Goal: Transaction & Acquisition: Purchase product/service

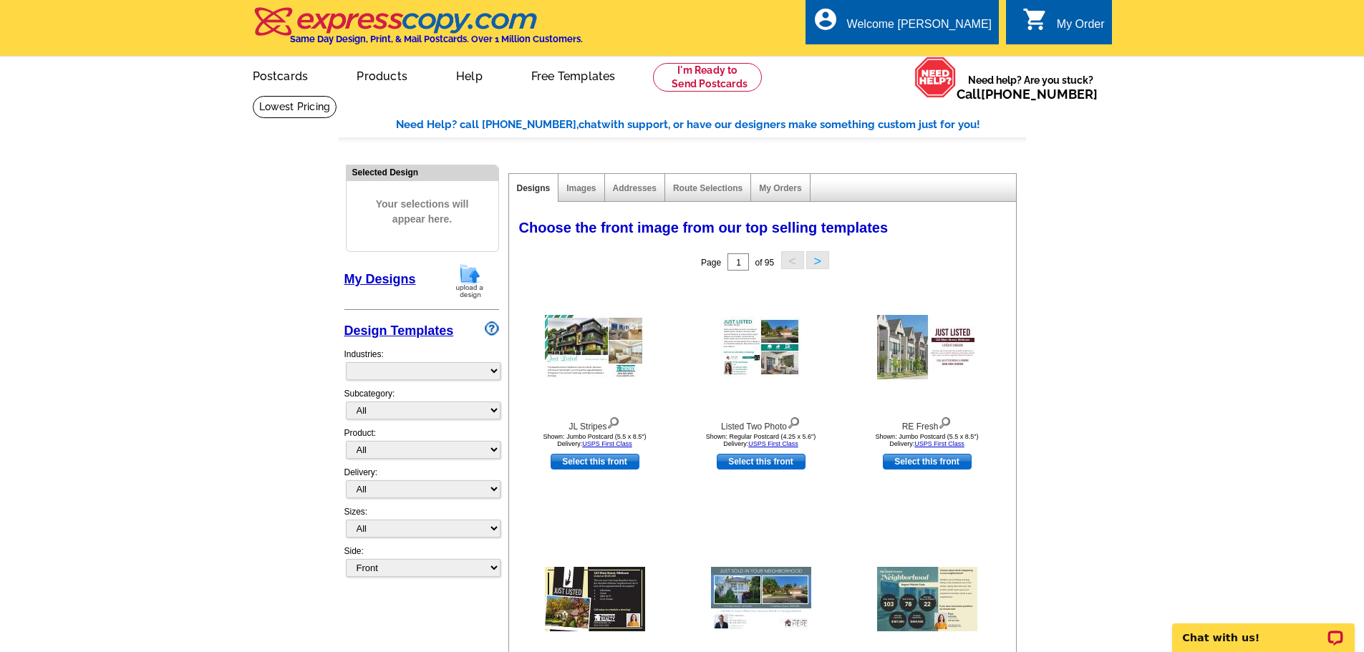
select select "785"
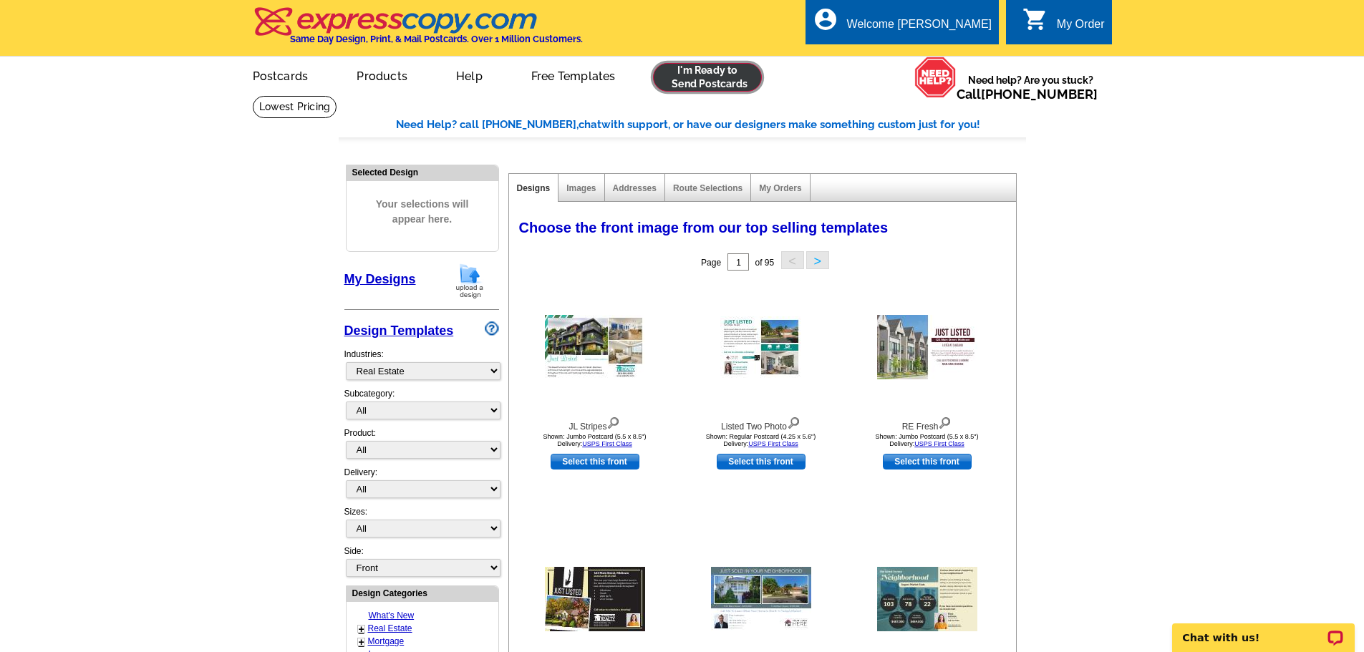
click at [723, 82] on link at bounding box center [708, 77] width 110 height 29
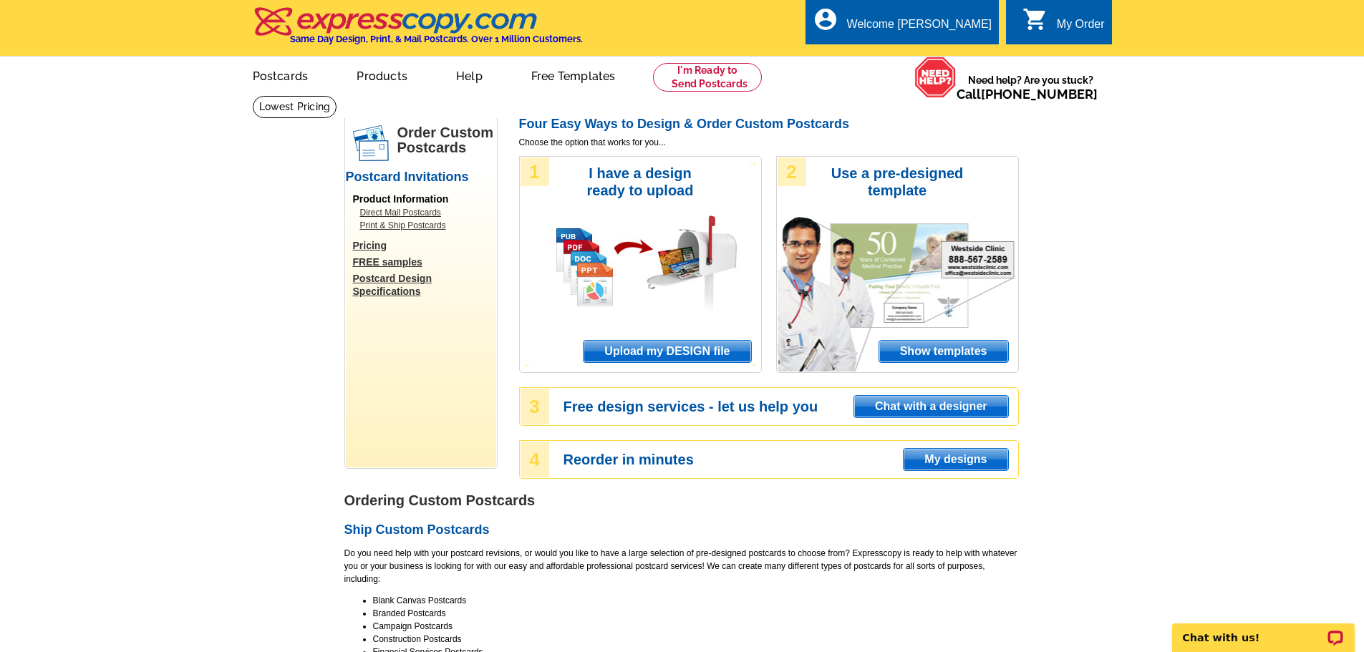
click at [661, 351] on span "Upload my DESIGN file" at bounding box center [666, 351] width 167 height 21
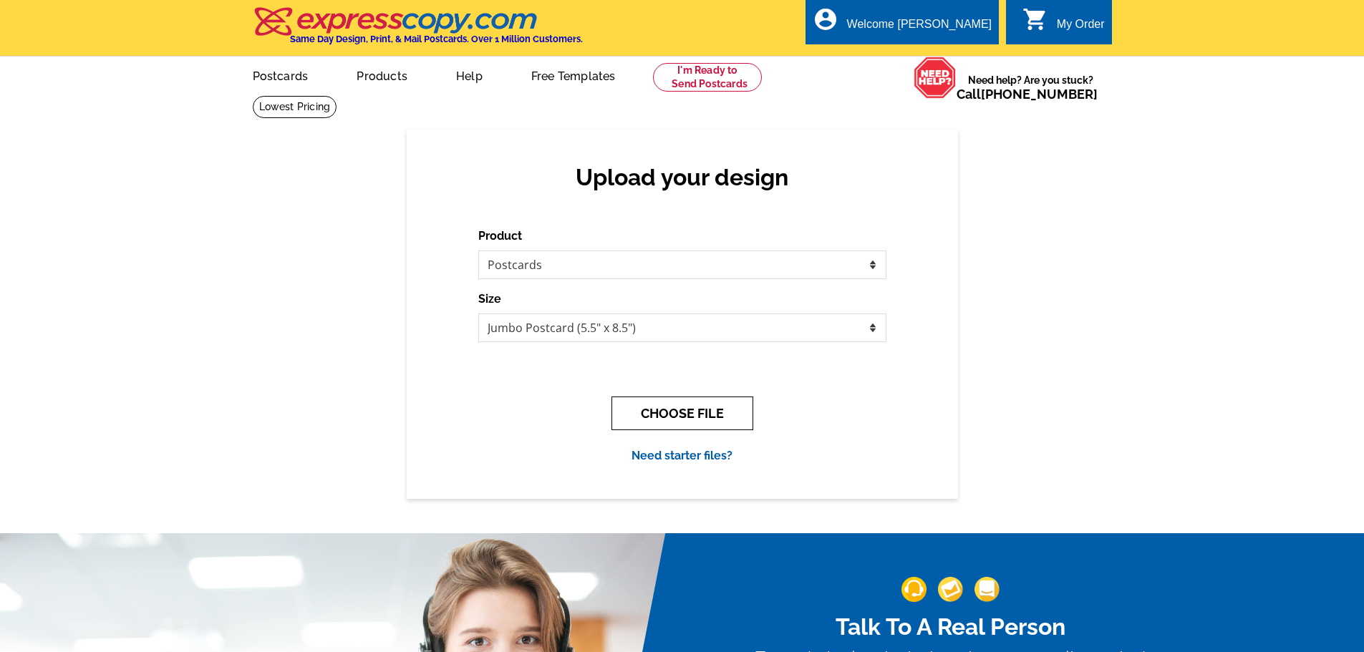
click at [684, 407] on button "CHOOSE FILE" at bounding box center [682, 414] width 142 height 34
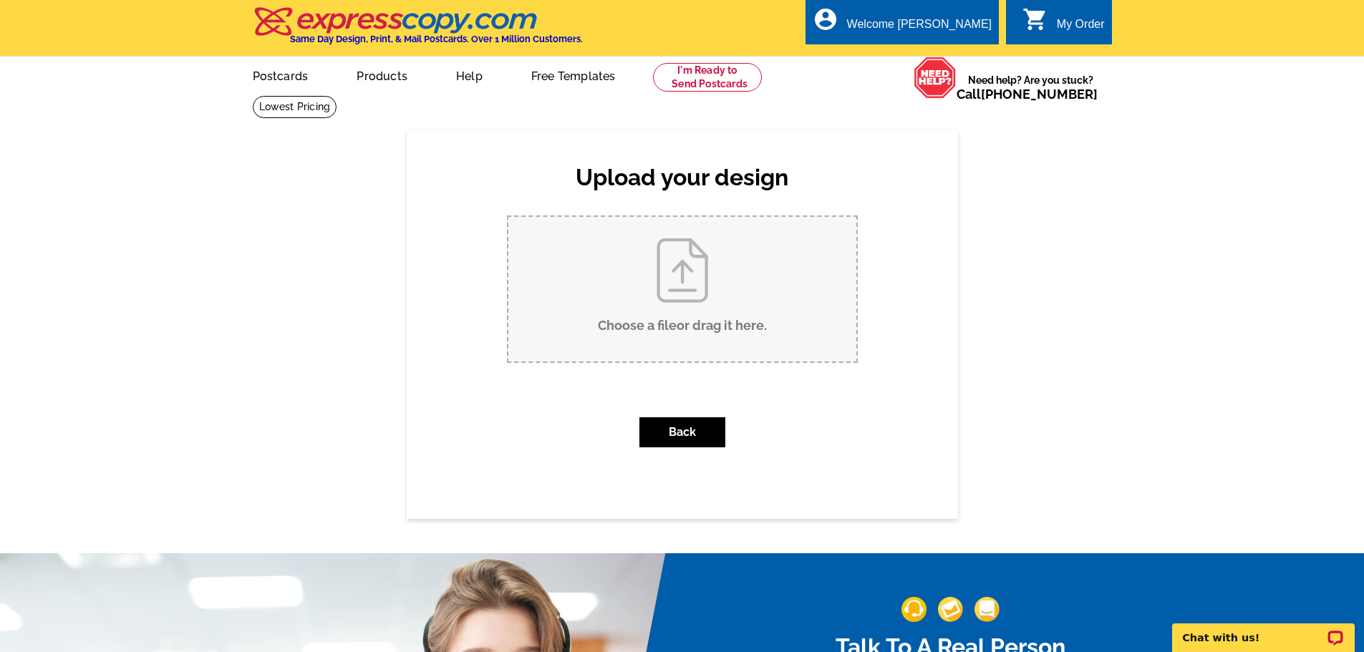
click at [659, 293] on input "Choose a file or drag it here ." at bounding box center [682, 289] width 348 height 145
type input "C:\fakepath\Front of expresscopy post card.png"
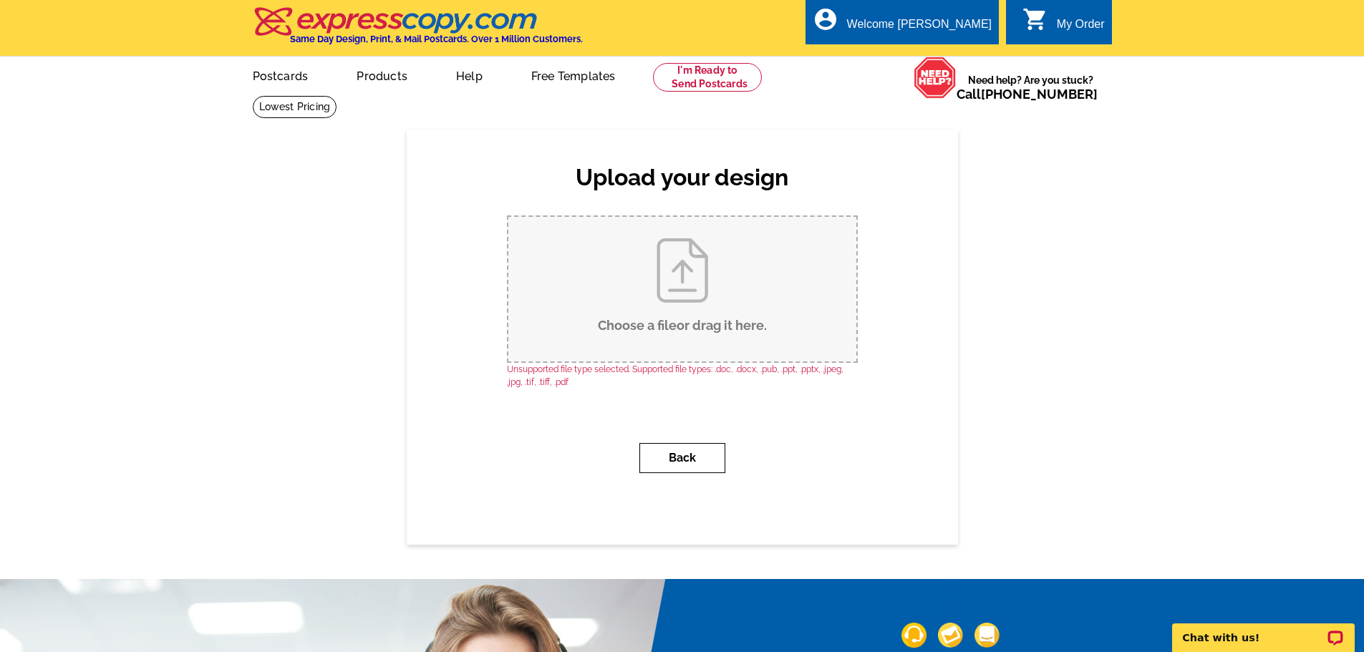
click at [666, 452] on button "Back" at bounding box center [682, 458] width 86 height 30
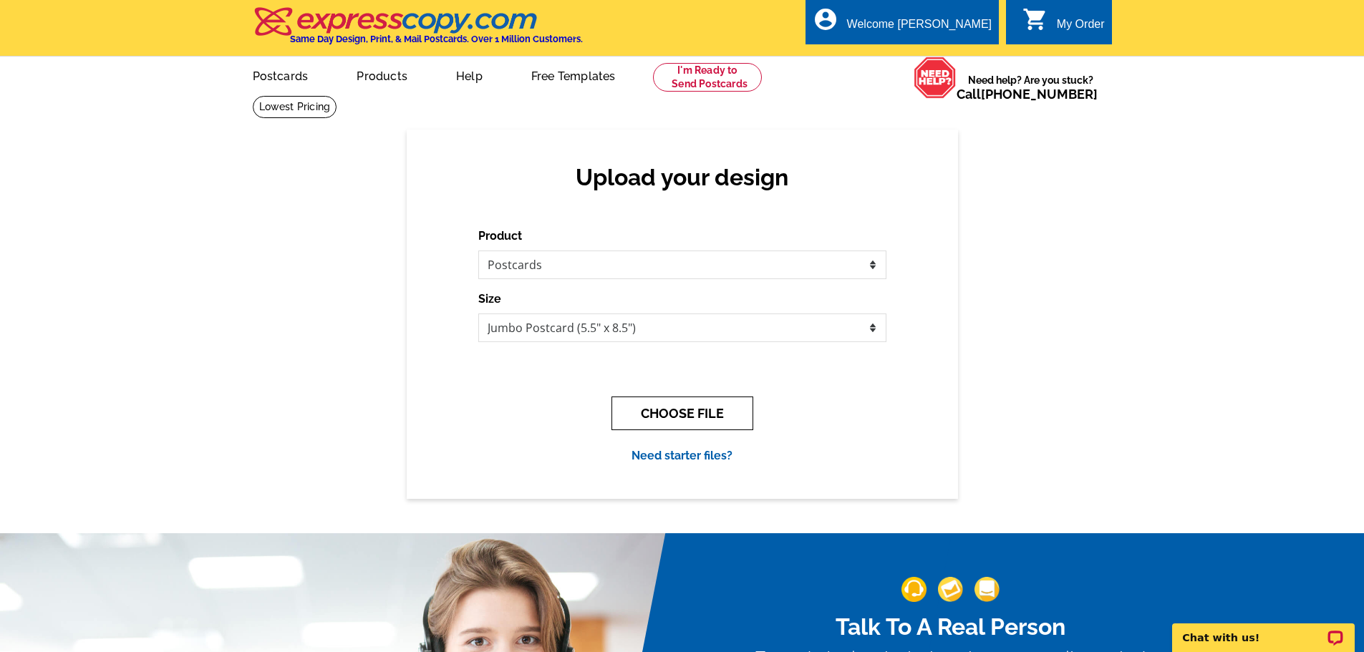
click at [685, 426] on button "CHOOSE FILE" at bounding box center [682, 414] width 142 height 34
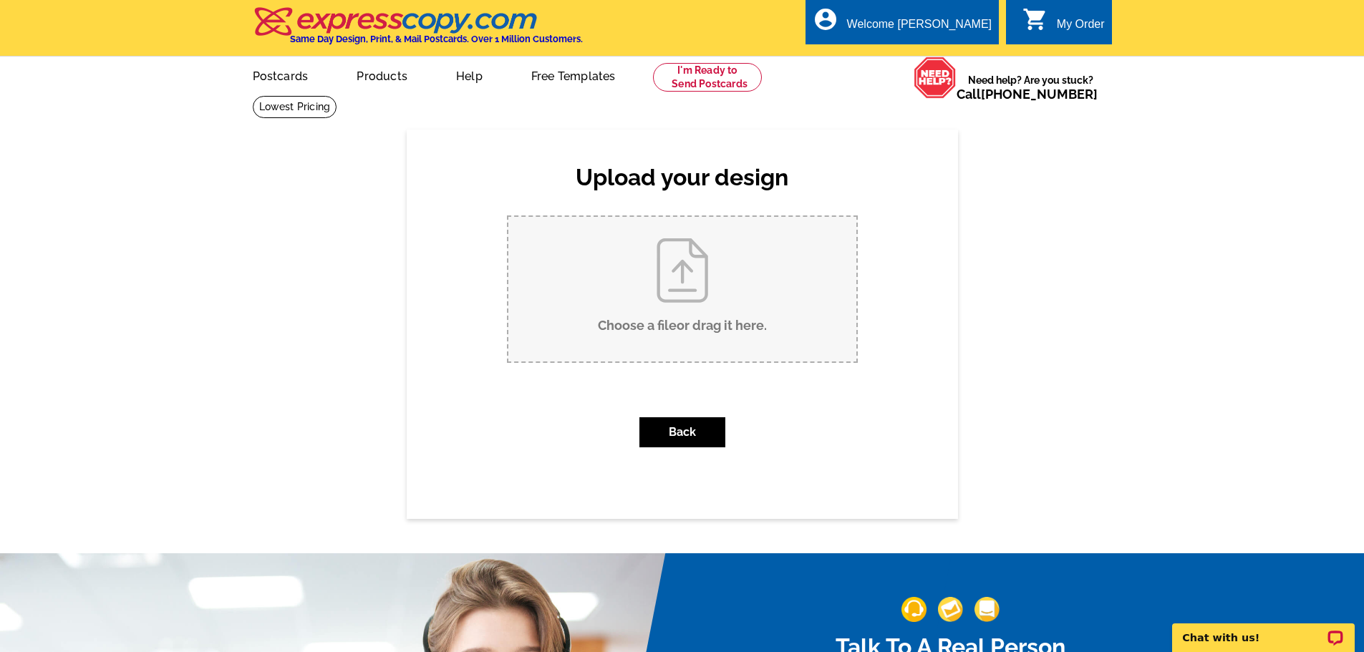
click at [686, 299] on input "Choose a file or drag it here ." at bounding box center [682, 289] width 348 height 145
type input "C:\fakepath\Front of expresscopy post card.png"
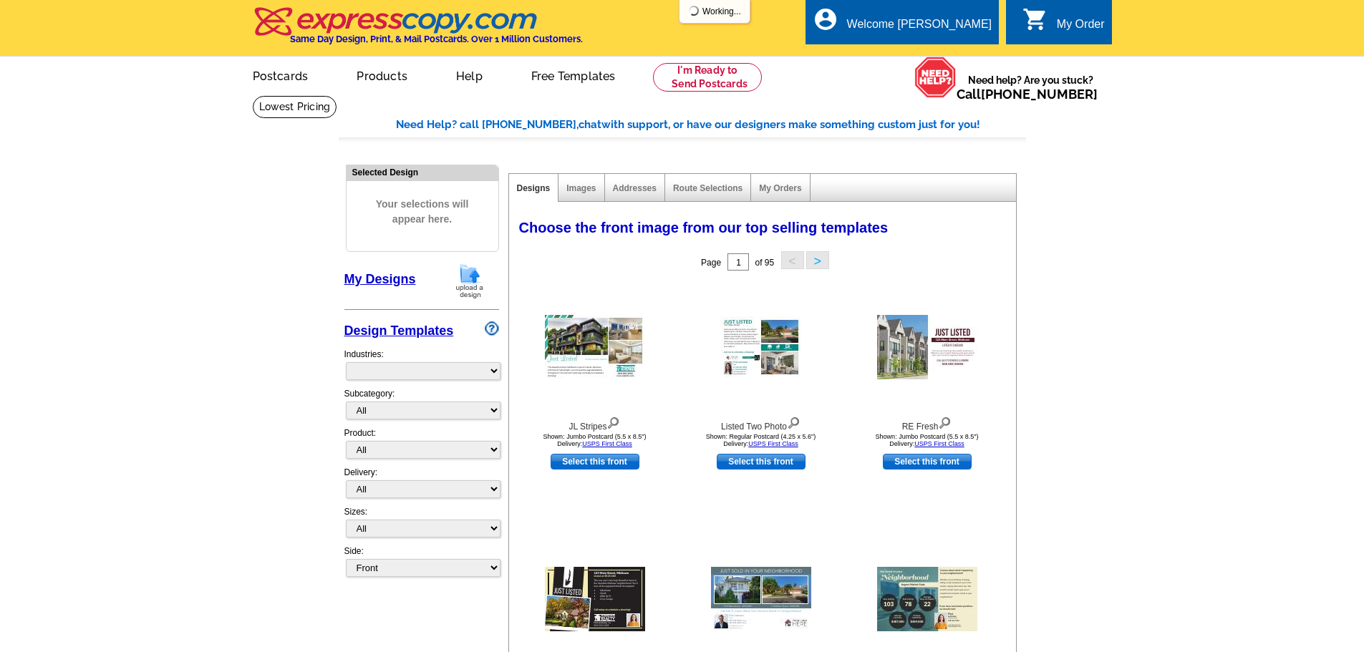
select select "785"
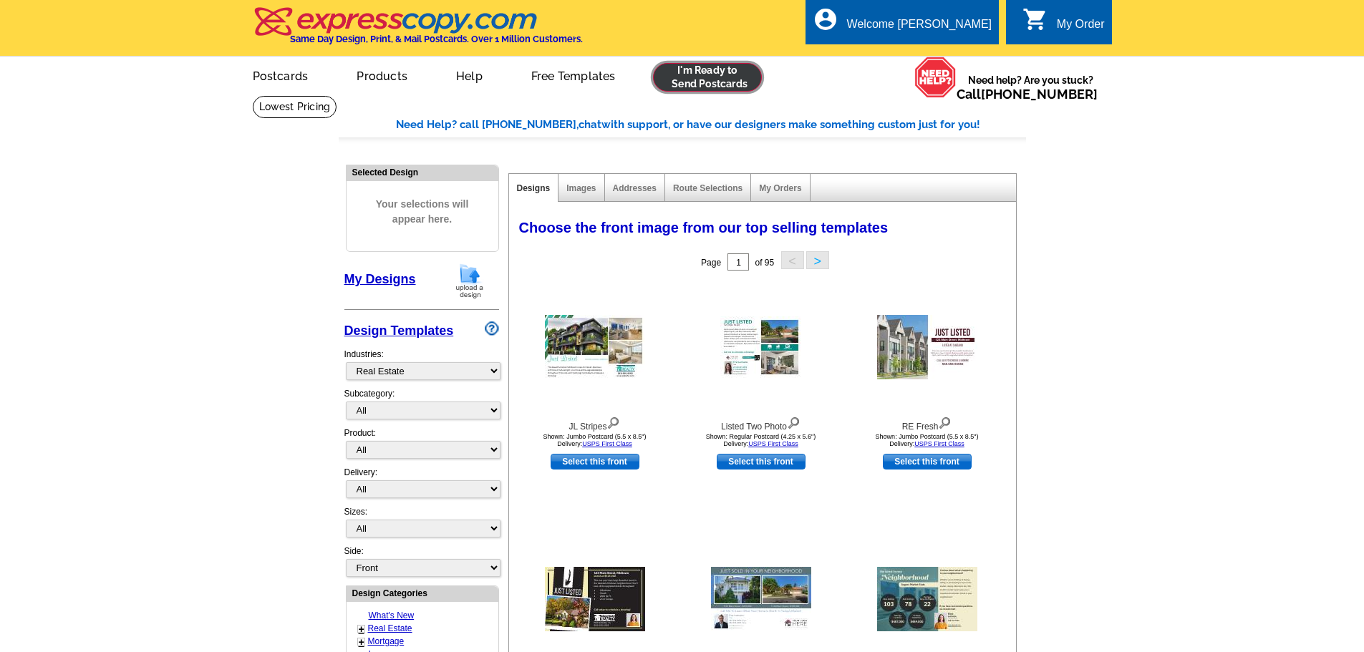
click at [720, 73] on link at bounding box center [708, 77] width 110 height 29
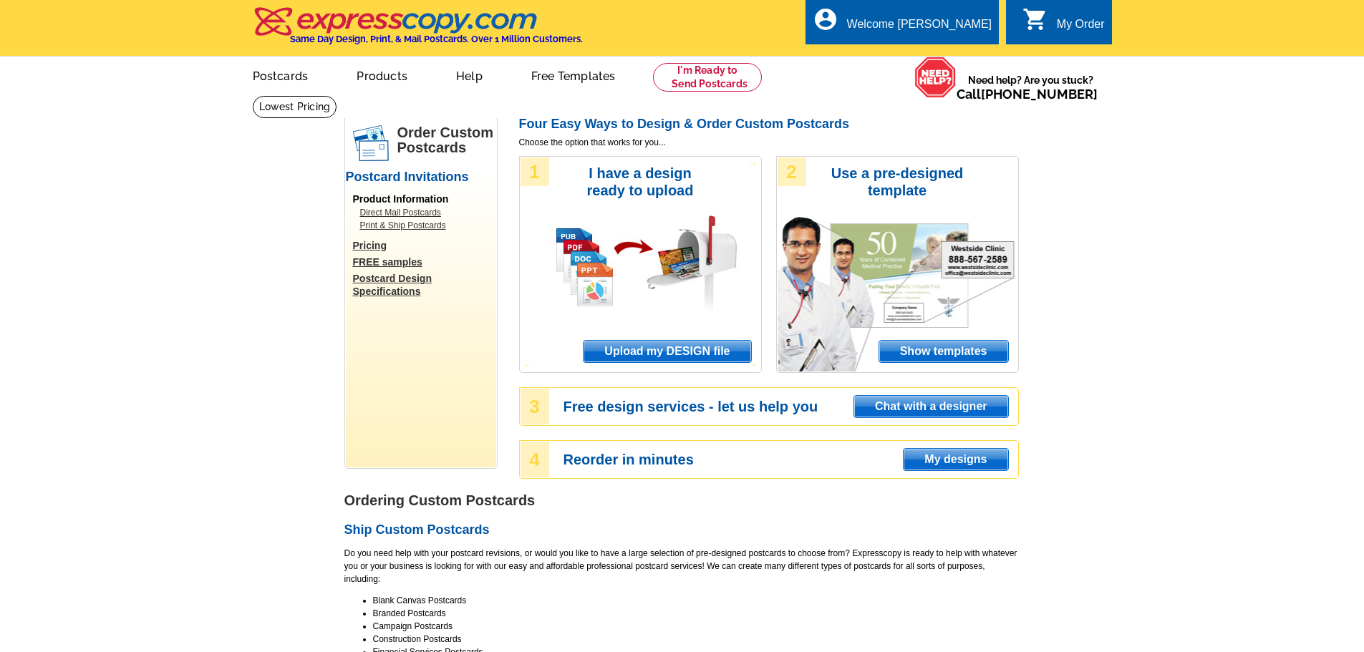
click at [678, 357] on span "Upload my DESIGN file" at bounding box center [666, 351] width 167 height 21
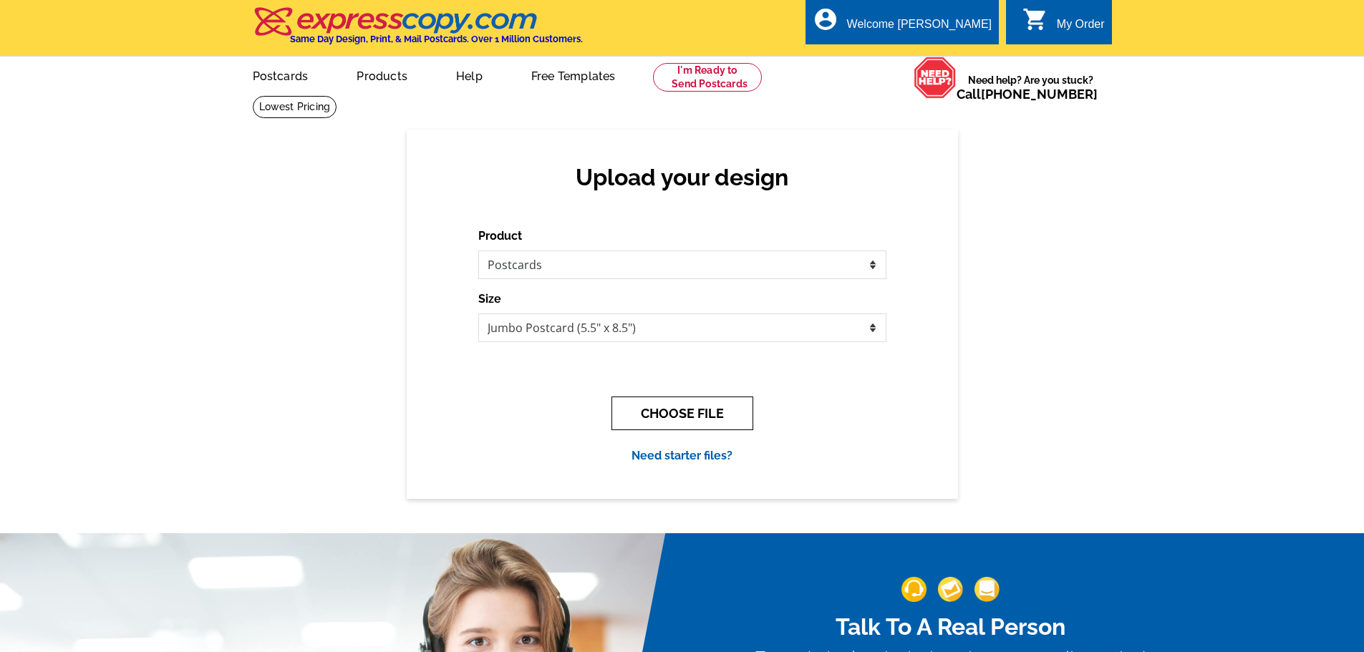
click at [665, 416] on button "CHOOSE FILE" at bounding box center [682, 414] width 142 height 34
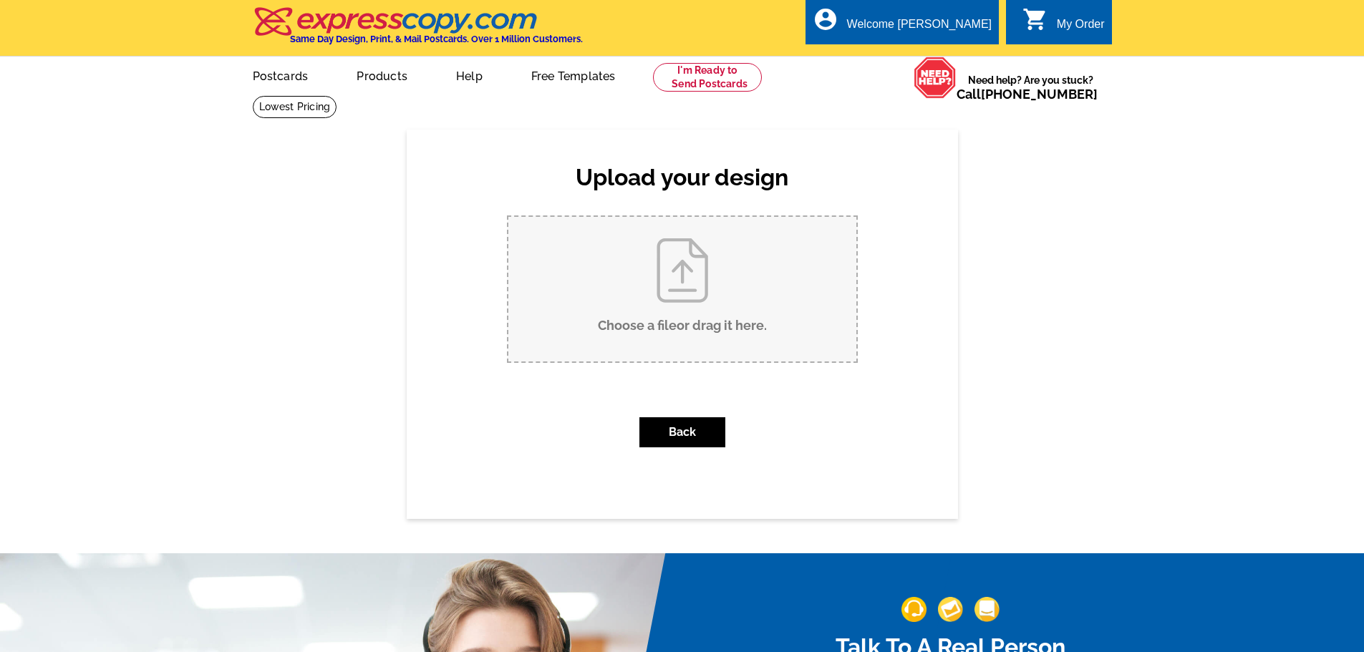
click at [675, 288] on input "Choose a file or drag it here ." at bounding box center [682, 289] width 348 height 145
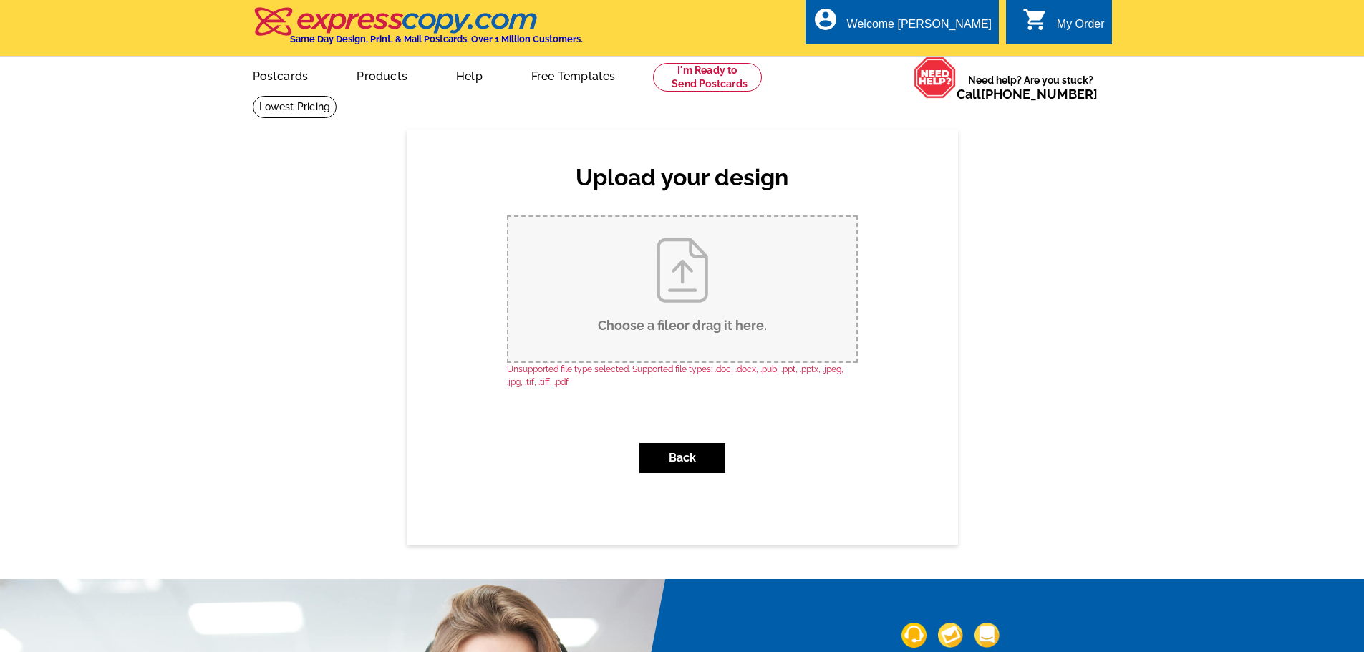
click at [701, 297] on input "Choose a file or drag it here ." at bounding box center [682, 289] width 348 height 145
click at [671, 281] on input "Choose a file or drag it here ." at bounding box center [682, 289] width 348 height 145
type input "C:\fakepath\Front Expresscopy jpeg.jpg"
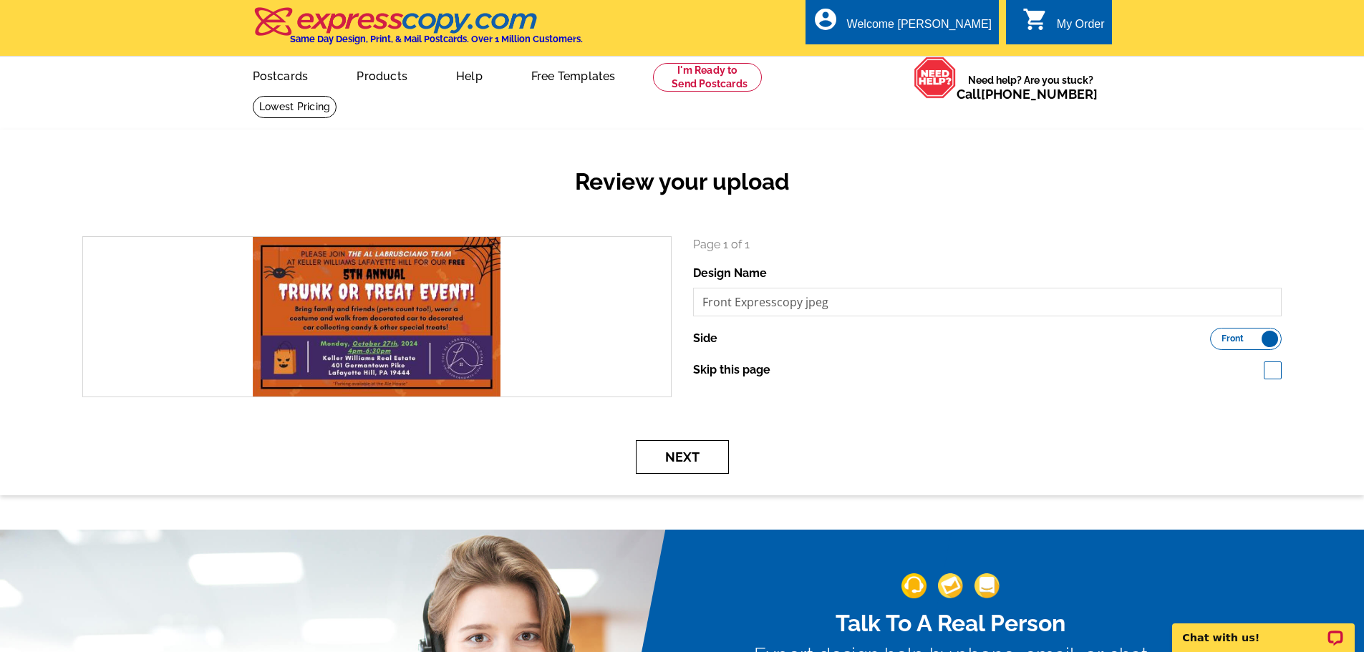
click at [673, 456] on button "Next" at bounding box center [682, 457] width 93 height 34
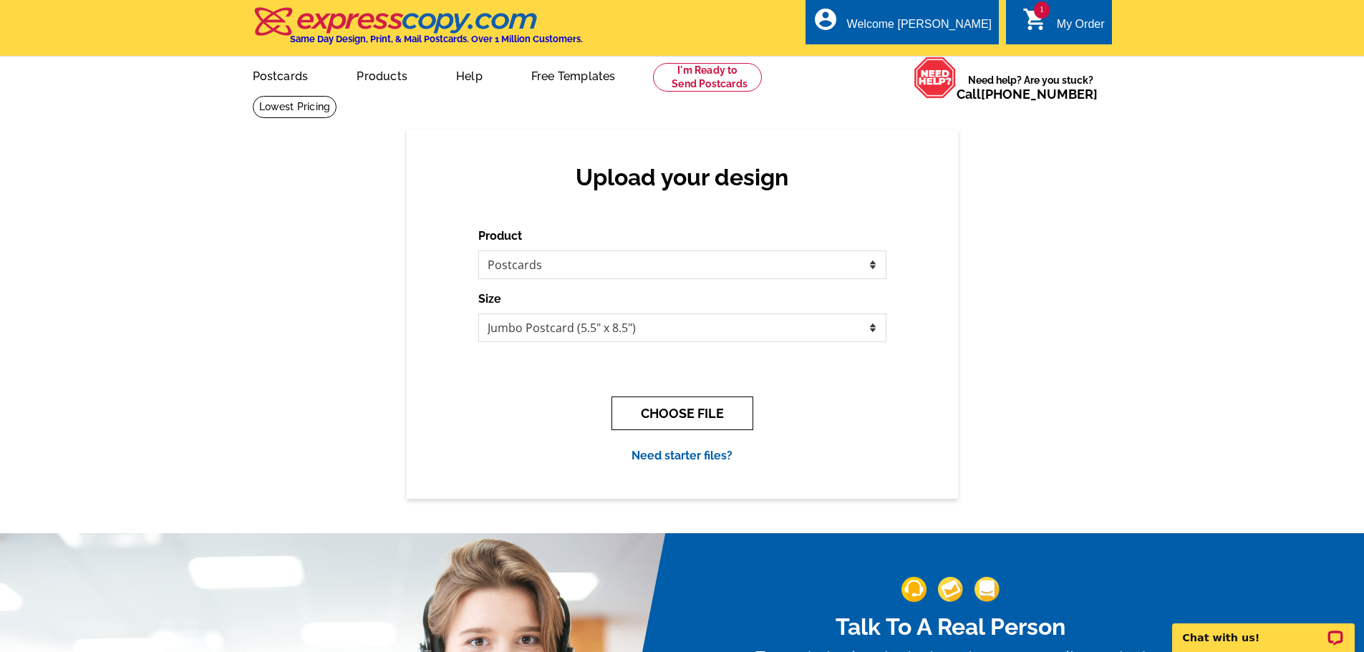
click at [688, 425] on button "CHOOSE FILE" at bounding box center [682, 414] width 142 height 34
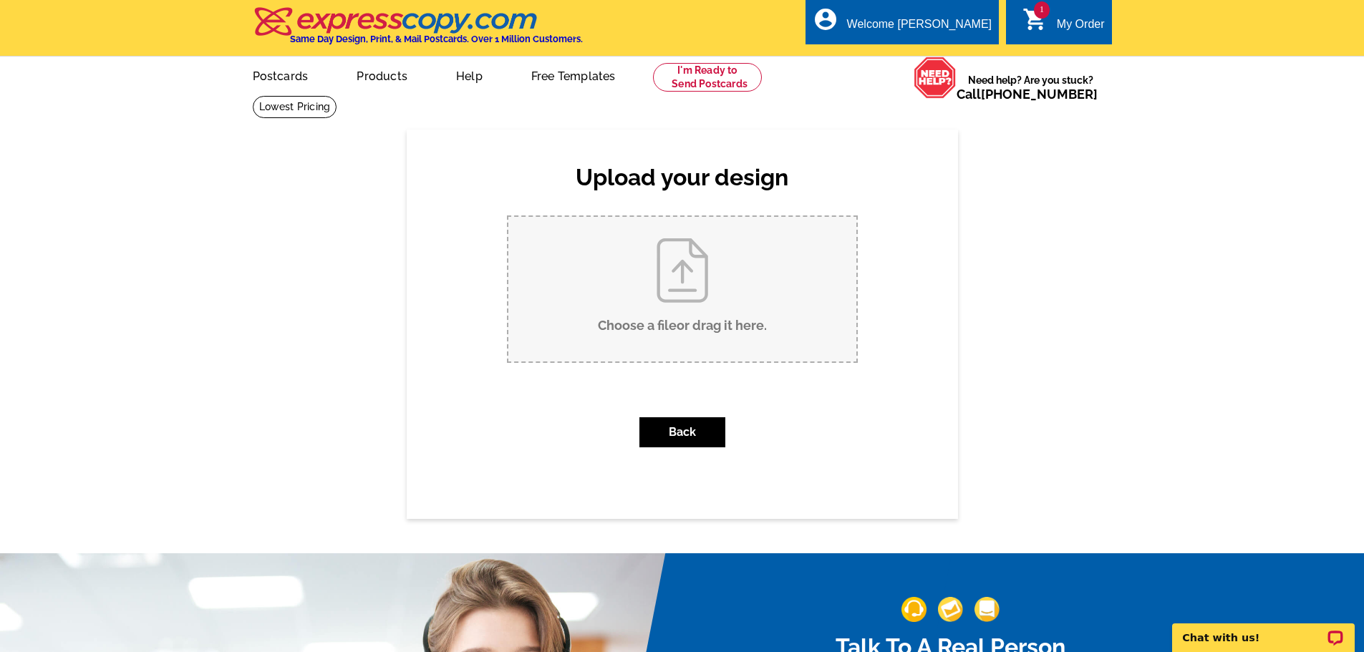
click at [700, 274] on input "Choose a file or drag it here ." at bounding box center [682, 289] width 348 height 145
type input "C:\fakepath\Front Expresscopy jpeg.jpg"
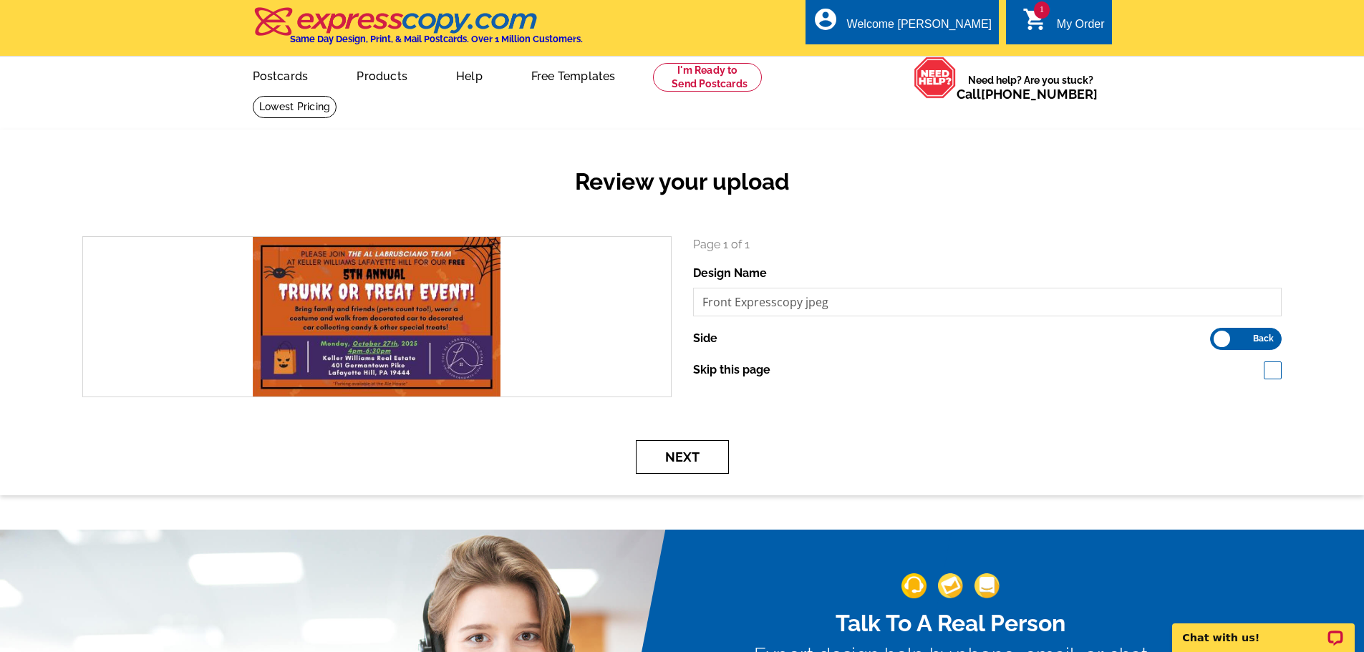
click at [693, 457] on button "Next" at bounding box center [682, 457] width 93 height 34
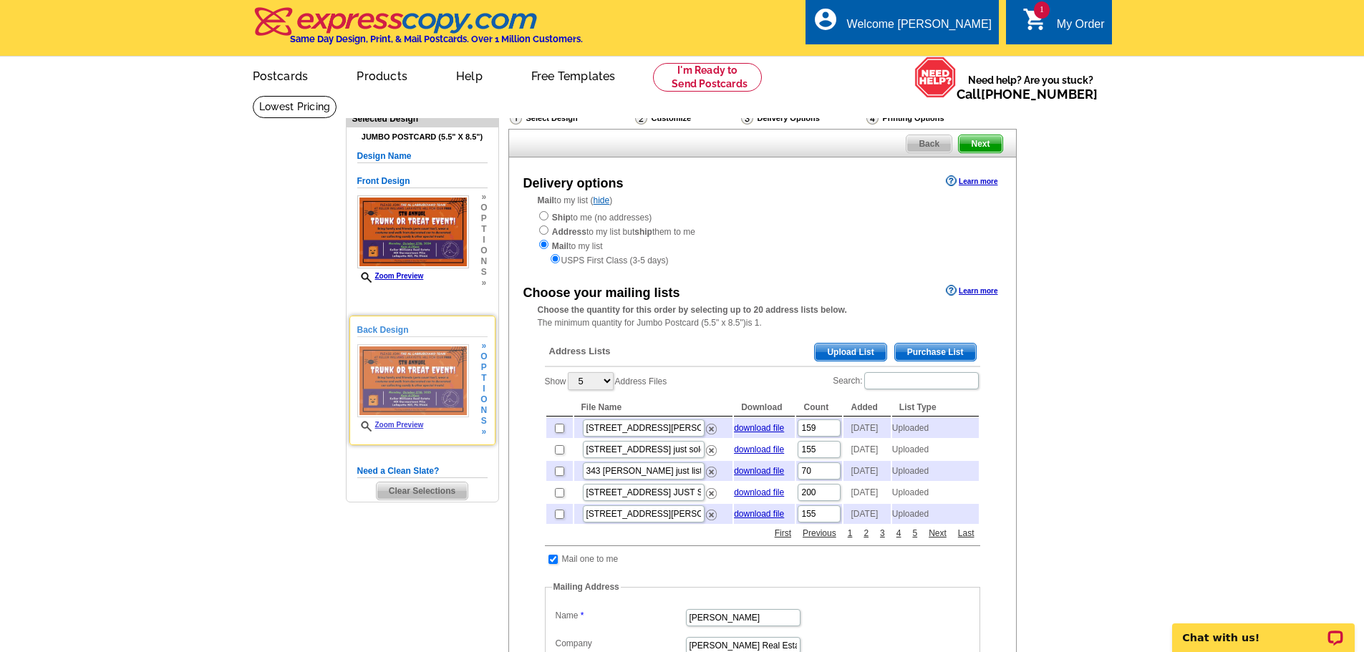
click at [418, 389] on img at bounding box center [413, 381] width 112 height 74
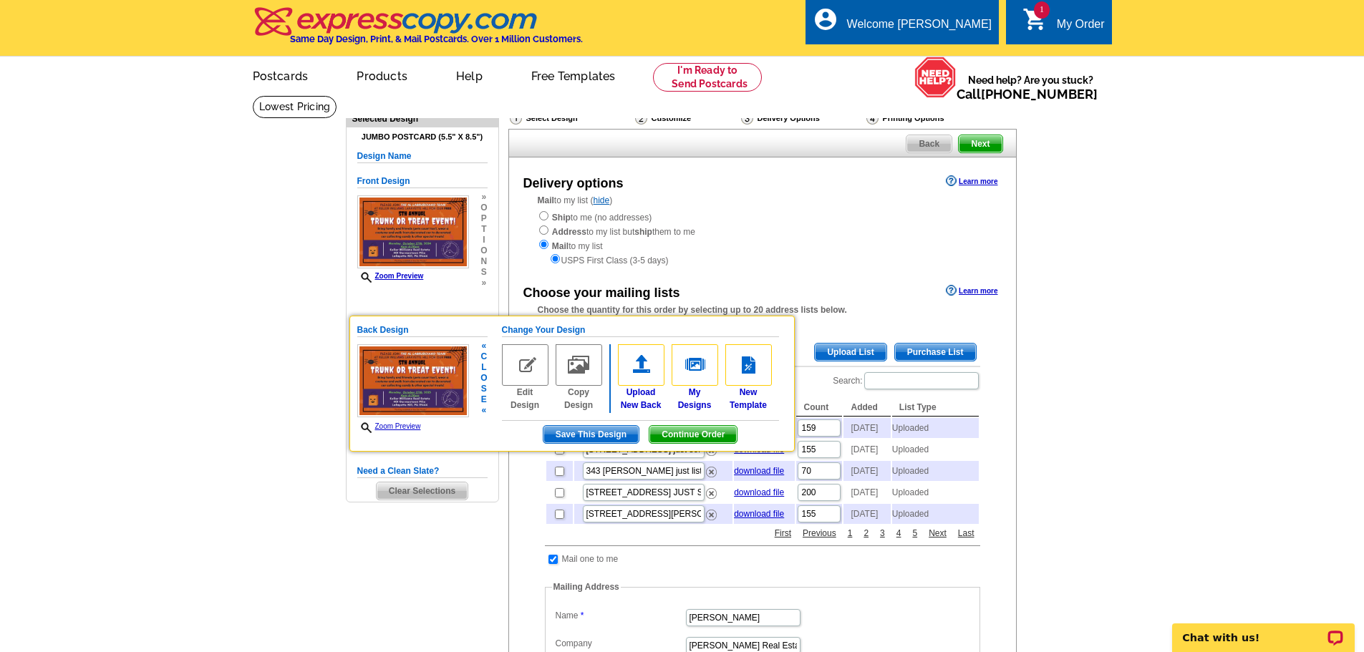
click at [521, 360] on img at bounding box center [525, 365] width 47 height 42
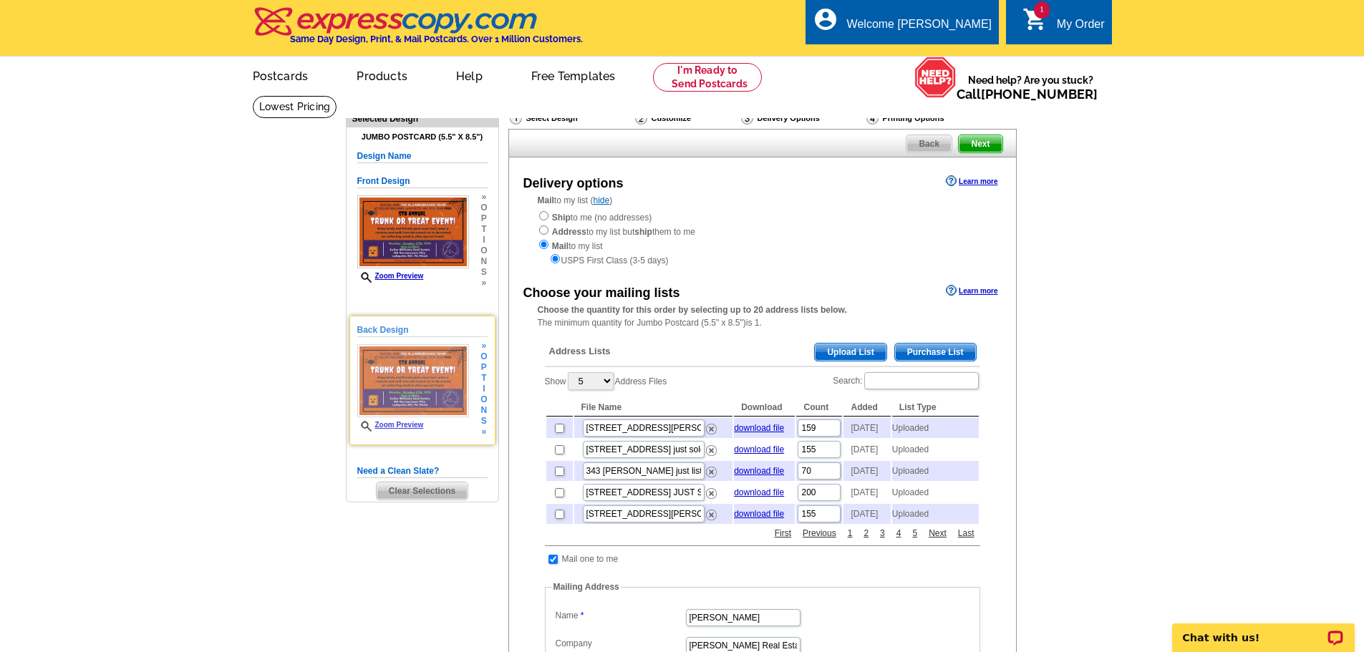
click at [431, 373] on img at bounding box center [413, 381] width 112 height 74
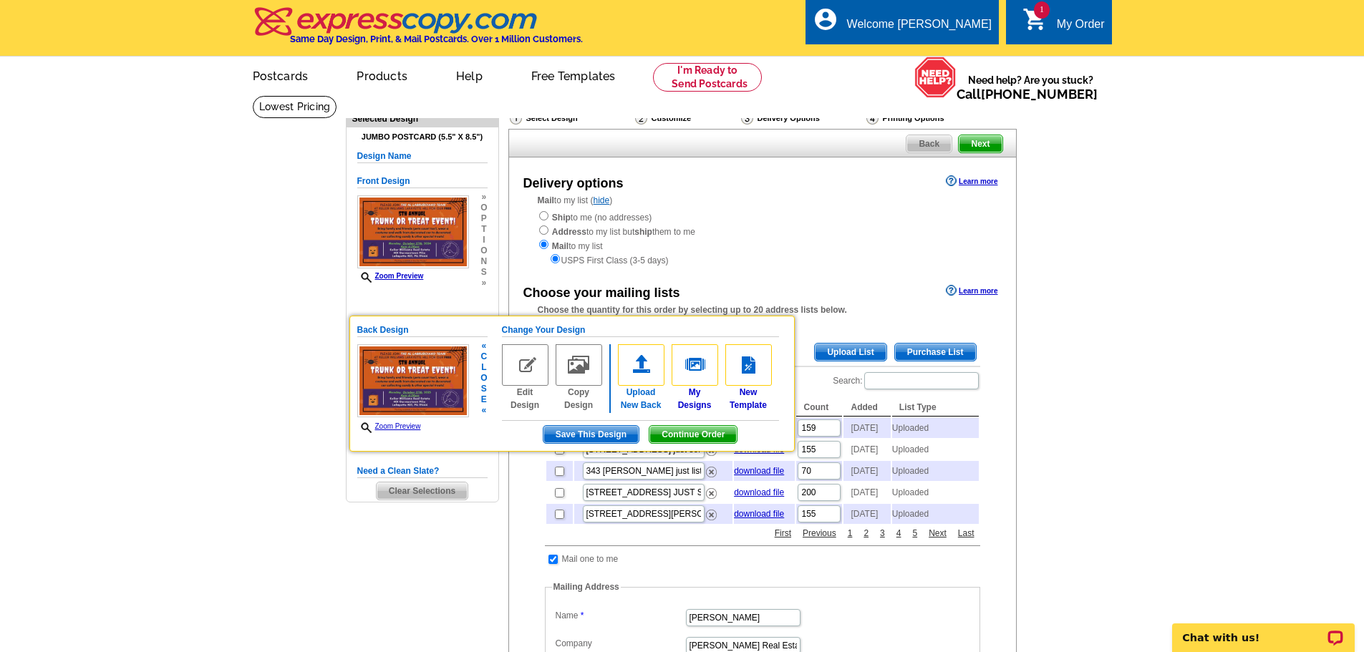
click at [646, 359] on img at bounding box center [641, 365] width 47 height 42
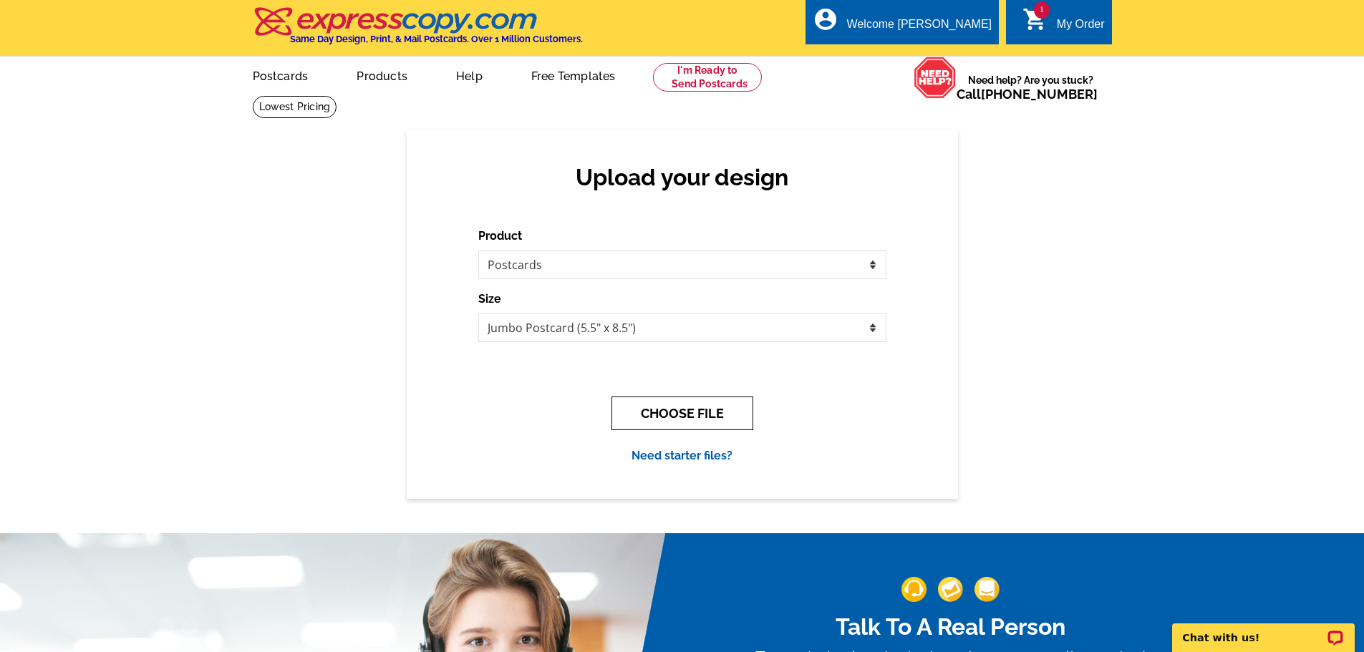
click at [689, 419] on button "CHOOSE FILE" at bounding box center [682, 414] width 142 height 34
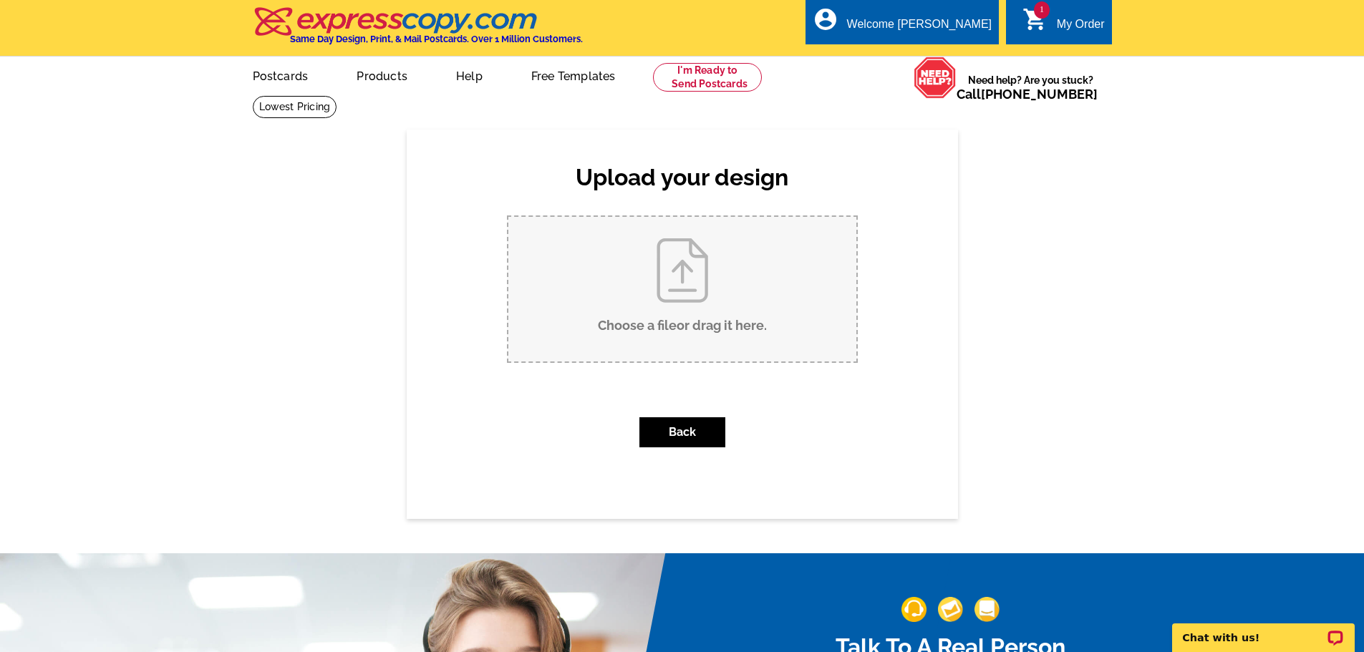
click at [704, 258] on input "Choose a file or drag it here ." at bounding box center [682, 289] width 348 height 145
type input "C:\fakepath\Back expresscopy jpeg.jpg"
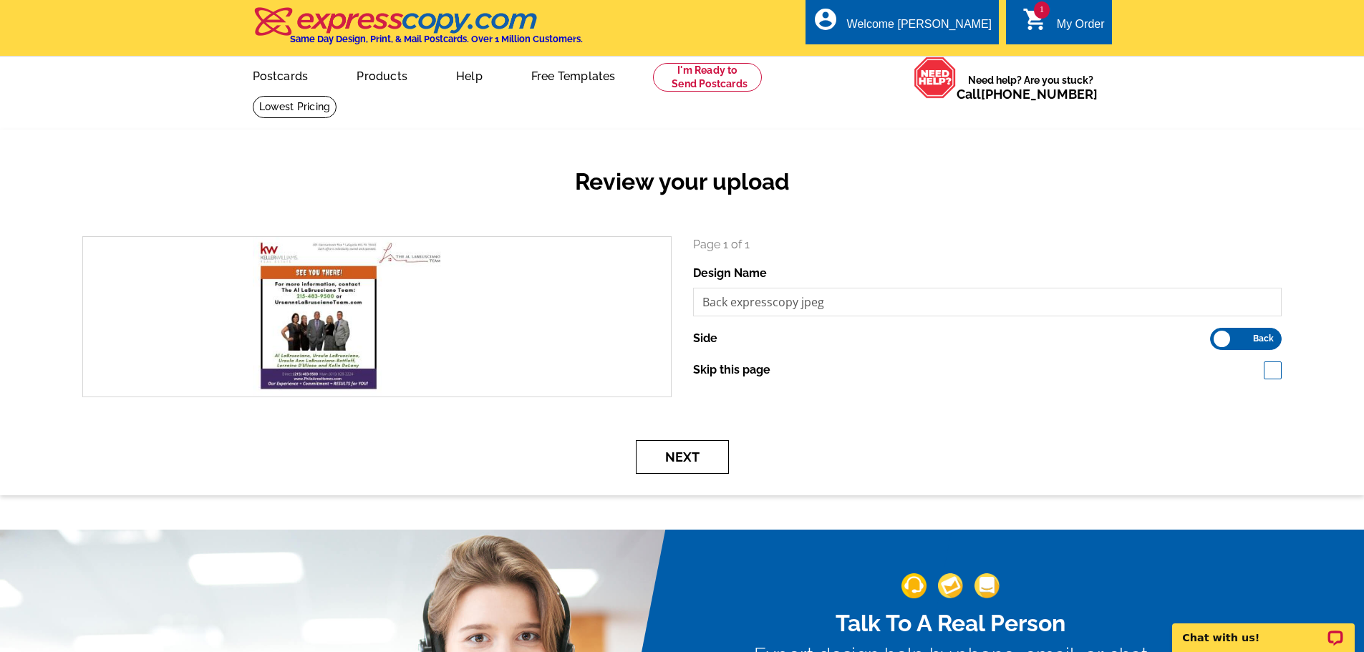
click at [666, 452] on button "Next" at bounding box center [682, 457] width 93 height 34
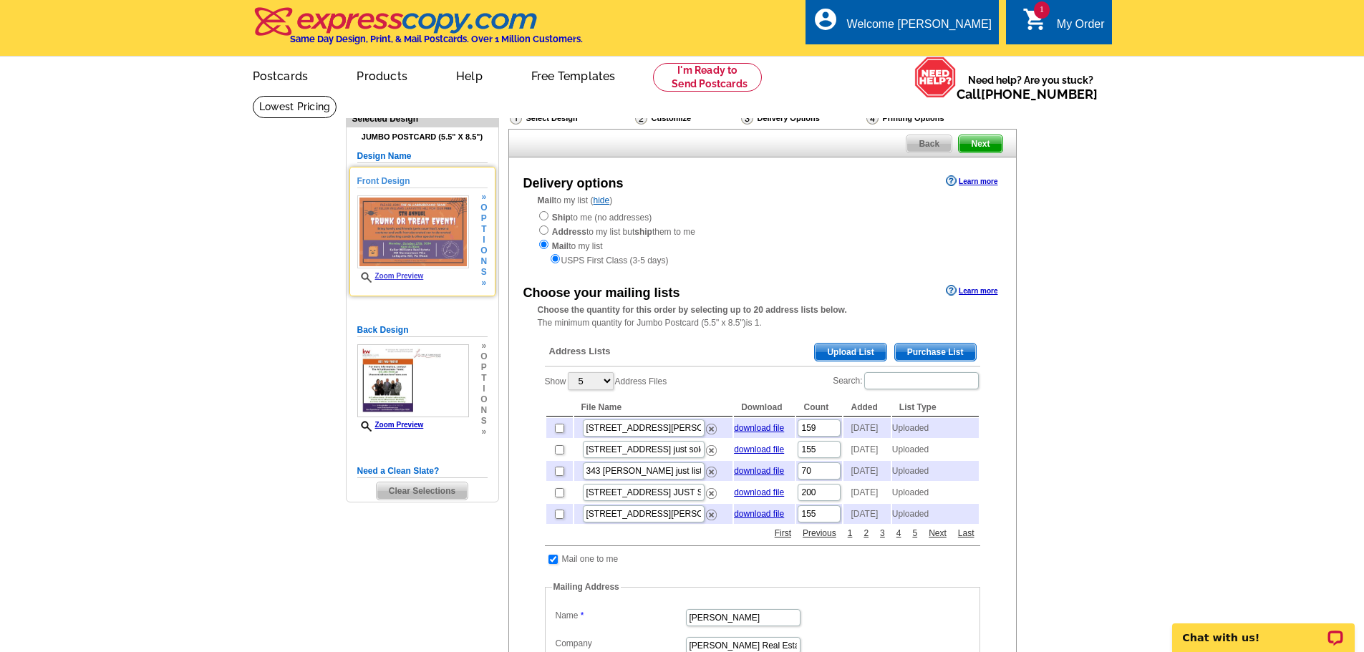
click at [407, 234] on img at bounding box center [413, 232] width 112 height 74
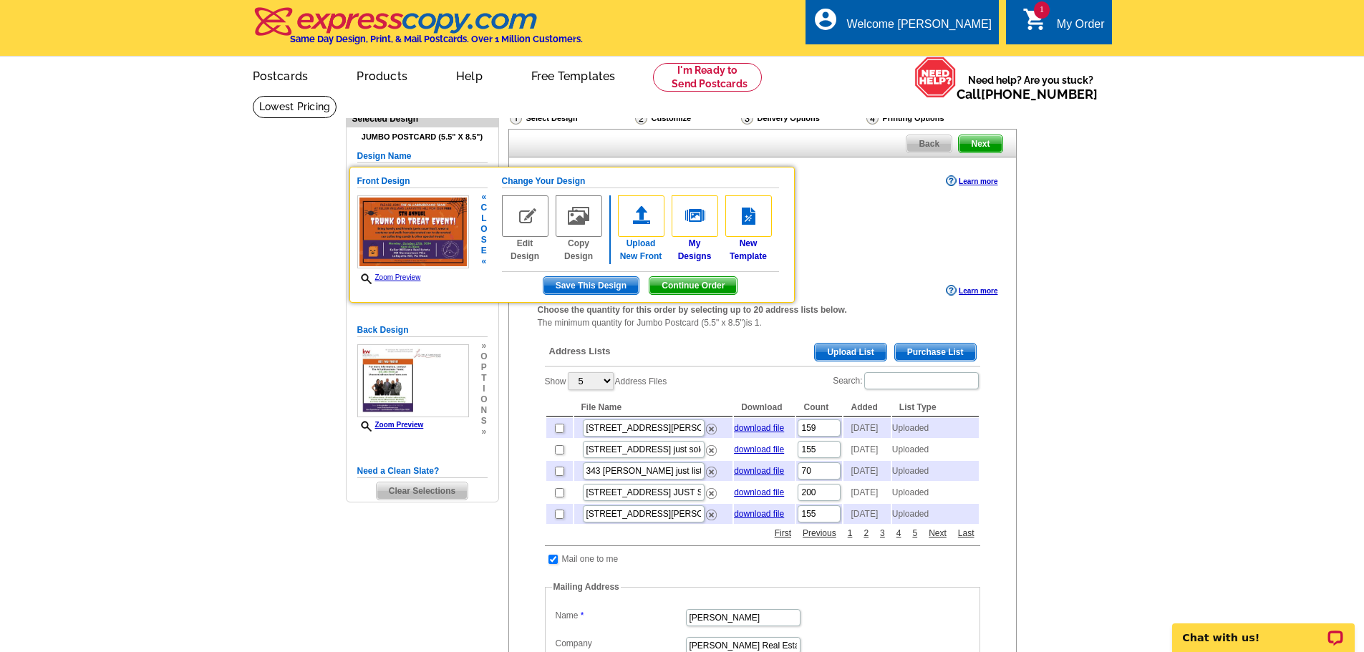
click at [643, 220] on img at bounding box center [641, 216] width 47 height 42
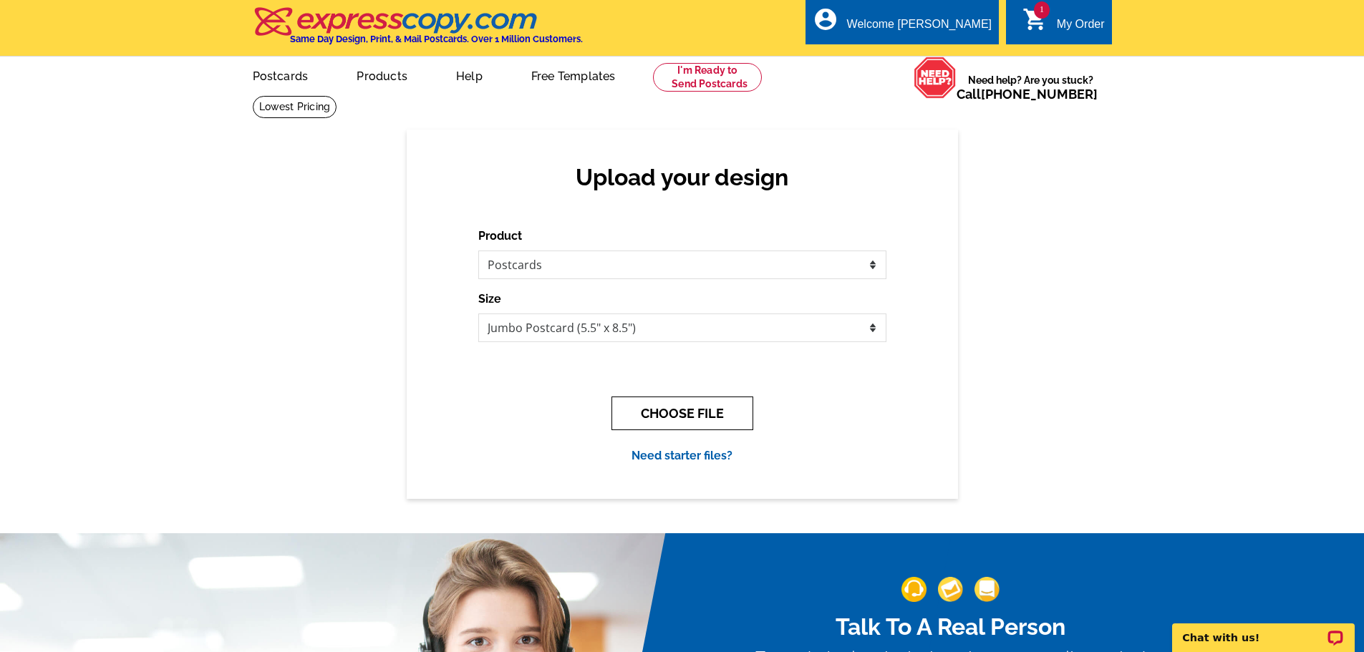
click at [682, 416] on button "CHOOSE FILE" at bounding box center [682, 414] width 142 height 34
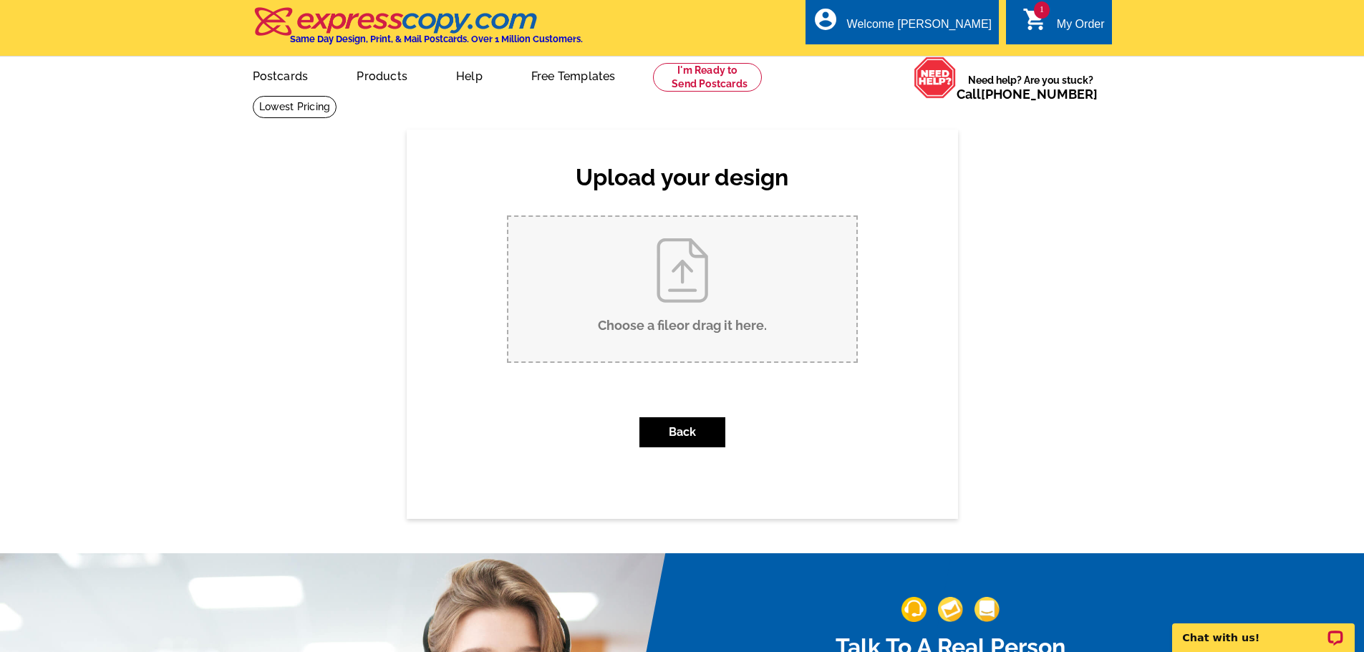
click at [660, 271] on input "Choose a file or drag it here ." at bounding box center [682, 289] width 348 height 145
type input "C:\fakepath\Front Expresscopy jpeg.jpg"
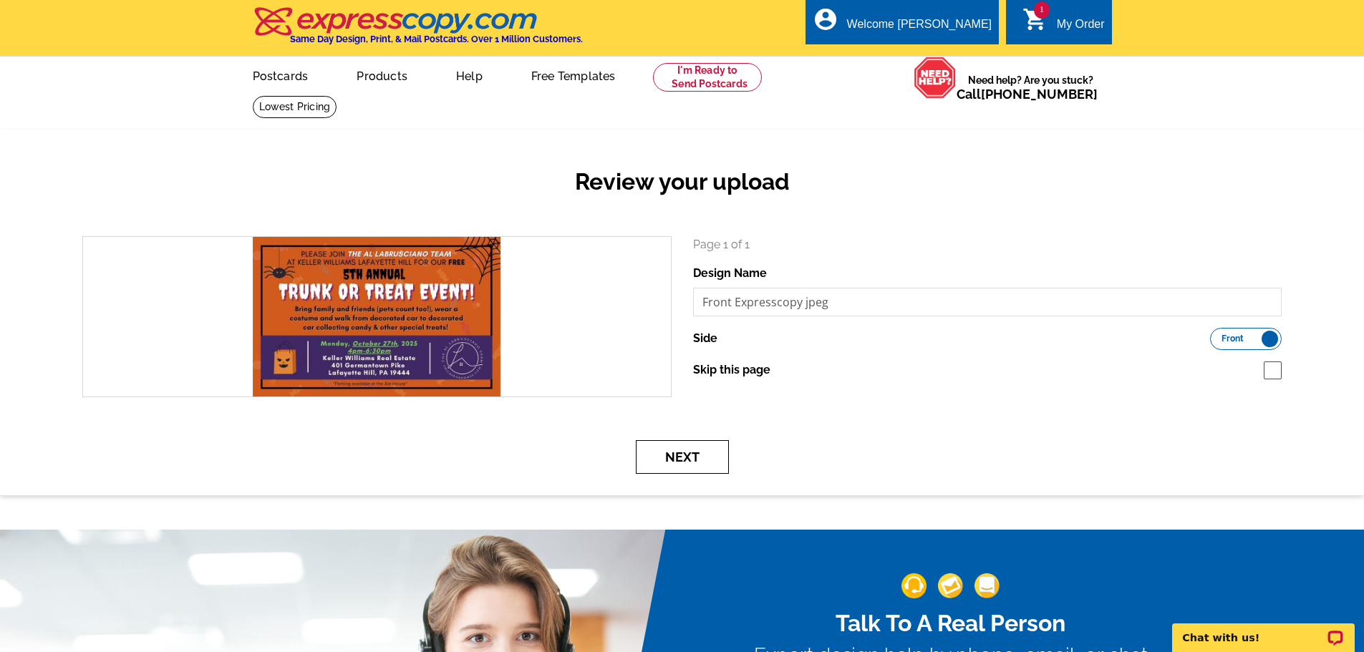
click at [679, 455] on button "Next" at bounding box center [682, 457] width 93 height 34
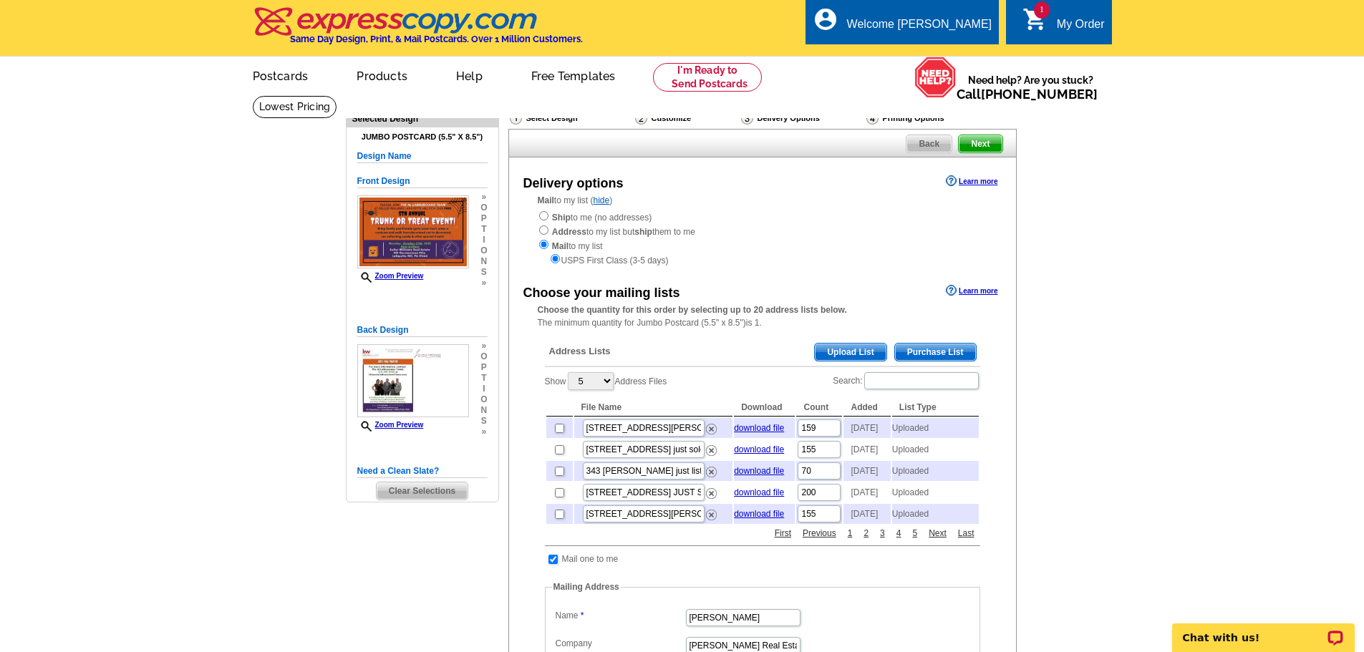
click at [848, 348] on span "Upload List" at bounding box center [850, 352] width 71 height 17
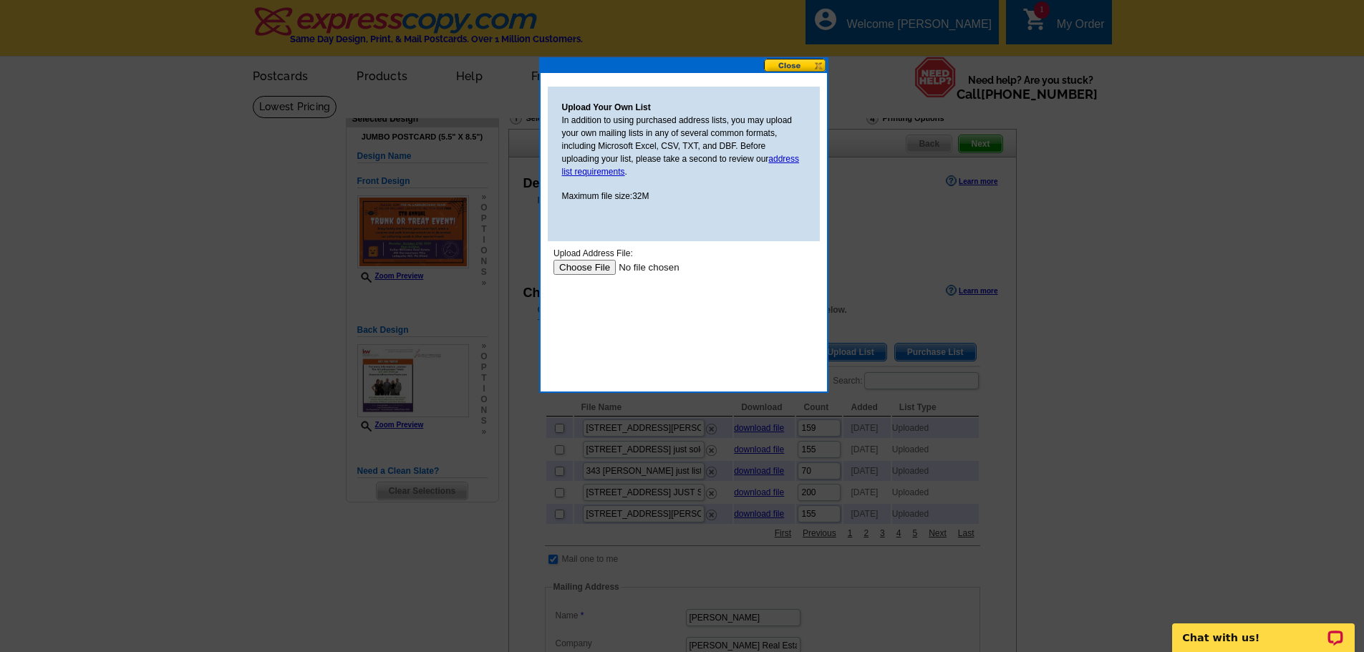
click at [588, 265] on input "file" at bounding box center [643, 267] width 181 height 15
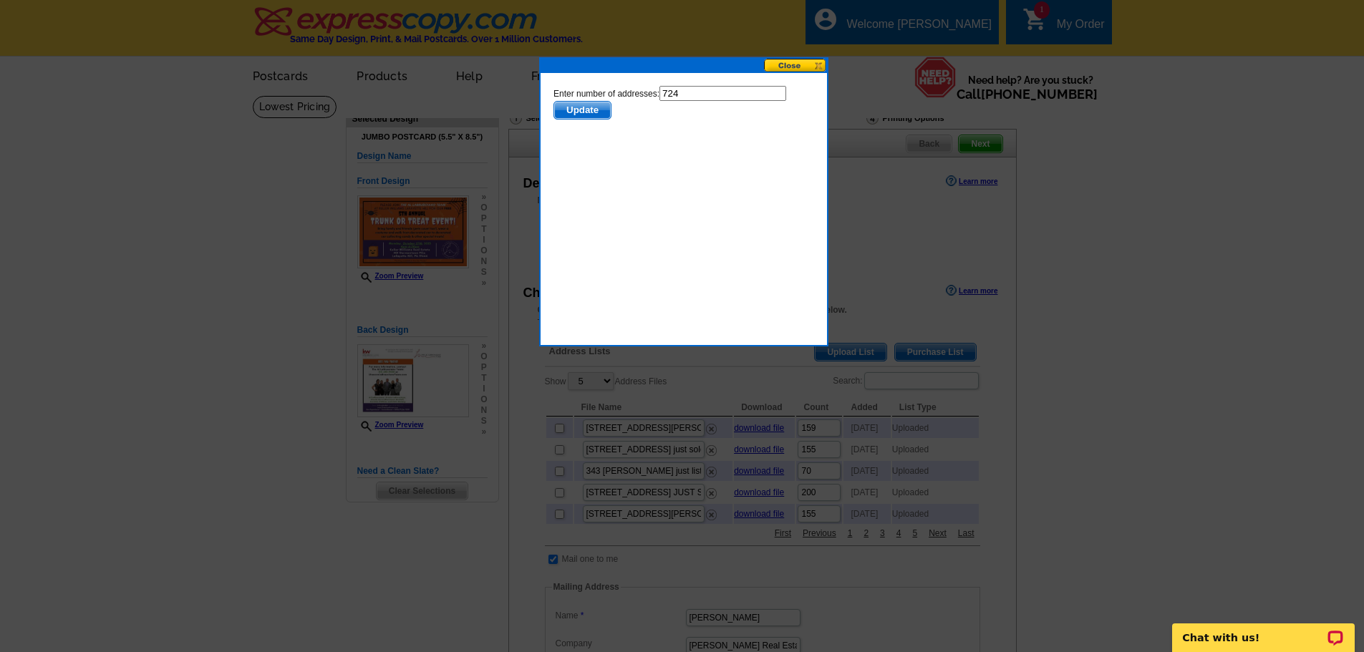
click at [599, 112] on span "Update" at bounding box center [581, 110] width 57 height 17
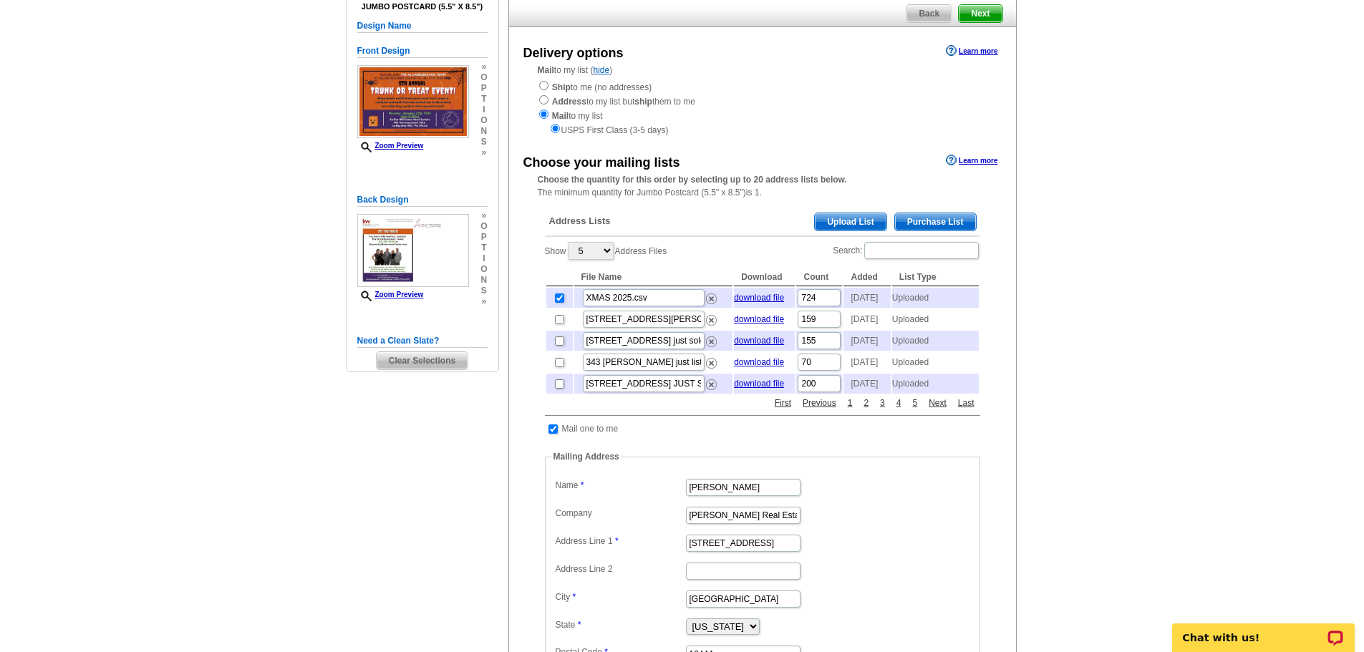
scroll to position [143, 0]
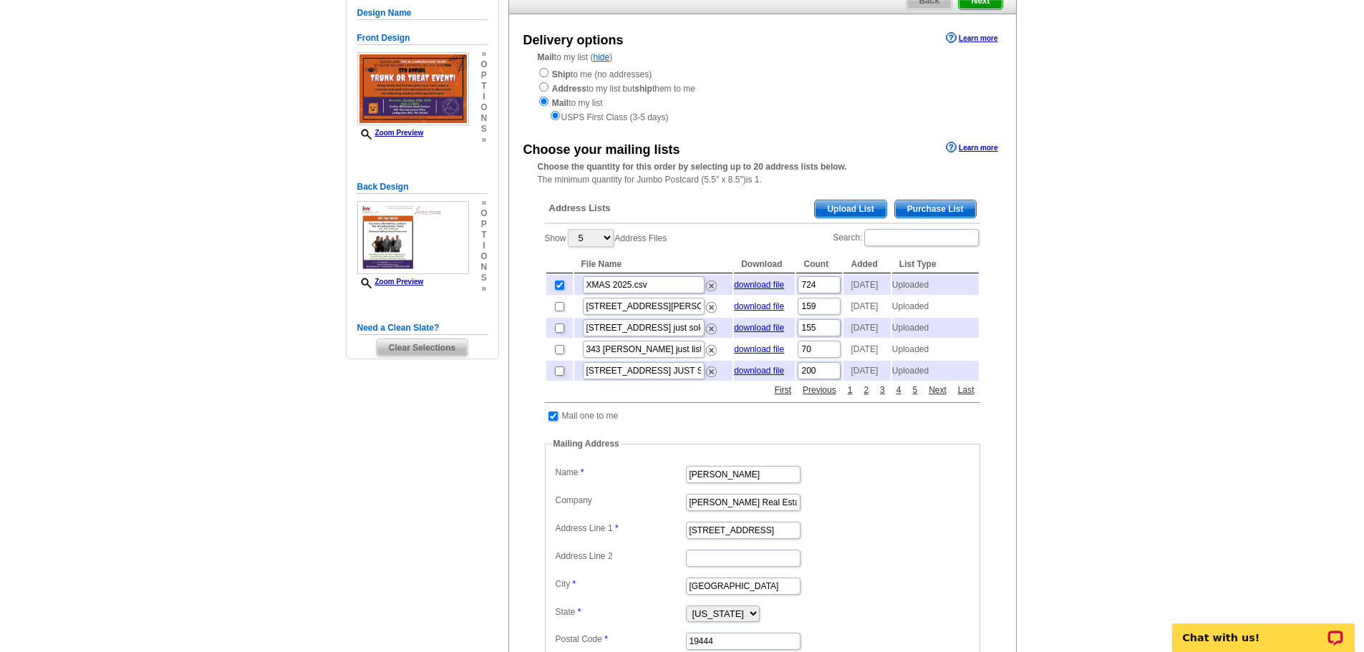
click at [557, 421] on input "checkbox" at bounding box center [552, 416] width 9 height 9
checkbox input "false"
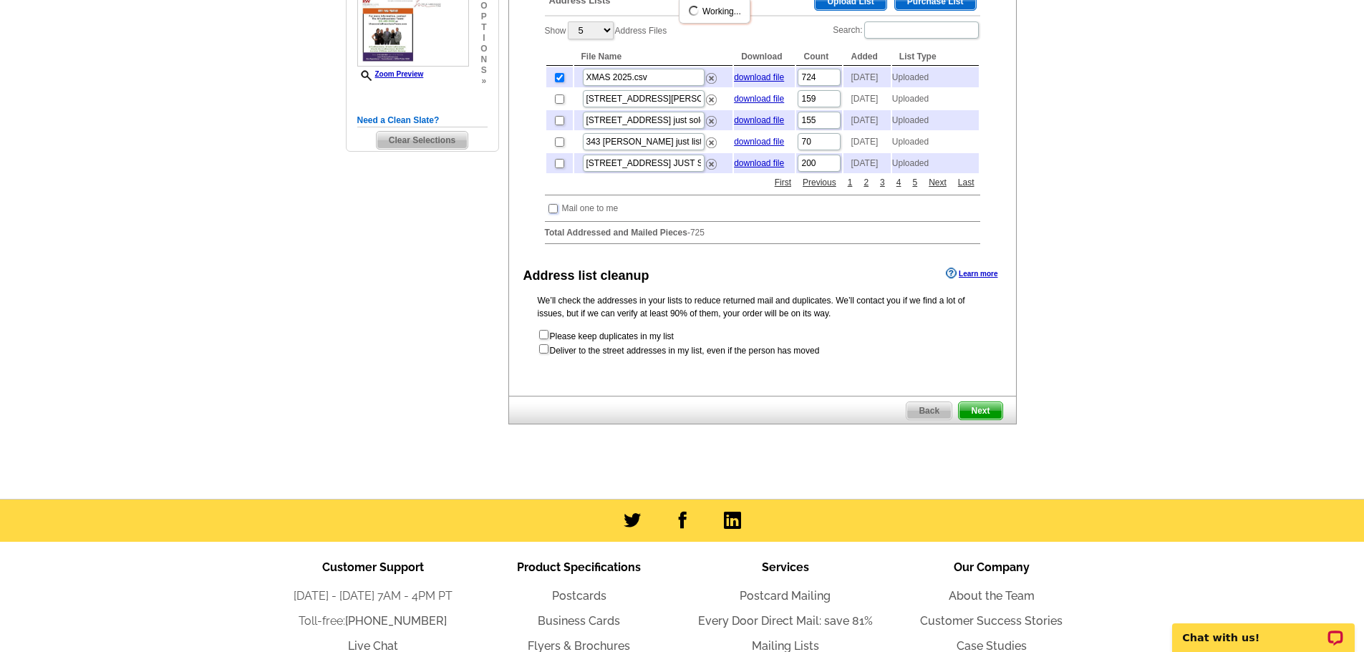
scroll to position [358, 0]
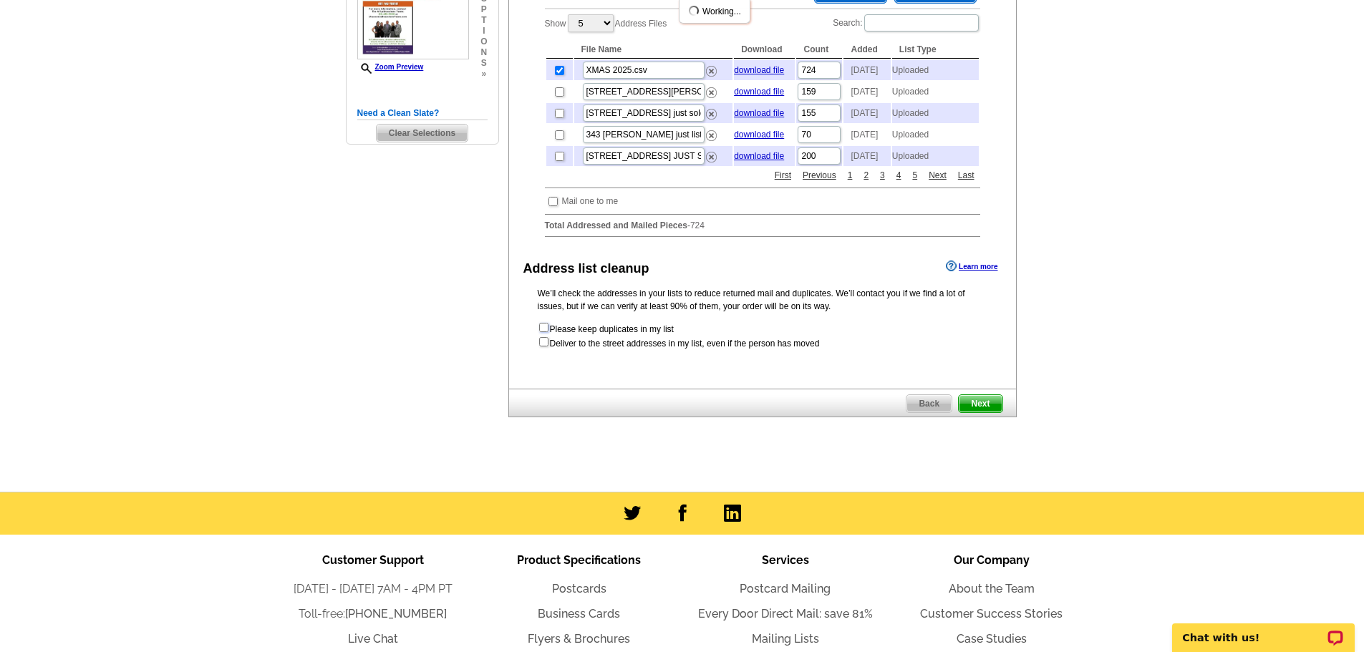
click at [540, 332] on input "checkbox" at bounding box center [543, 327] width 9 height 9
click at [539, 332] on input "checkbox" at bounding box center [543, 327] width 9 height 9
checkbox input "false"
click at [542, 346] on input "checkbox" at bounding box center [543, 341] width 9 height 9
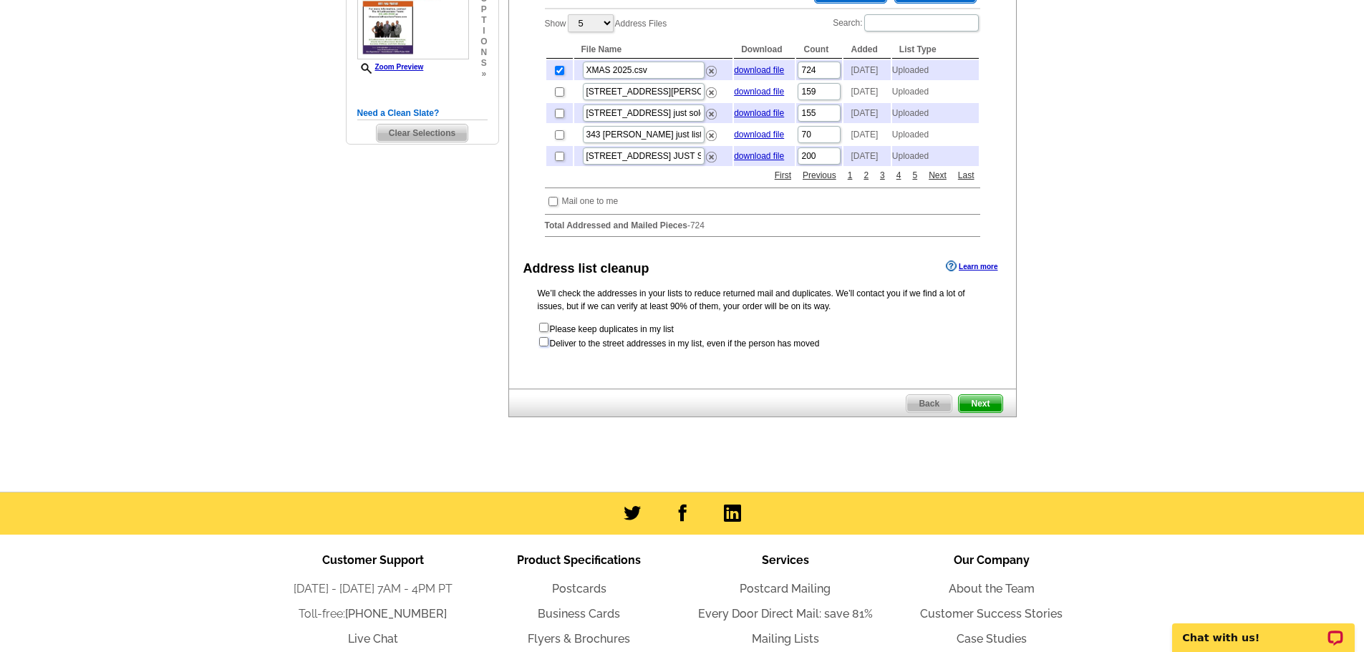
checkbox input "true"
radio input "true"
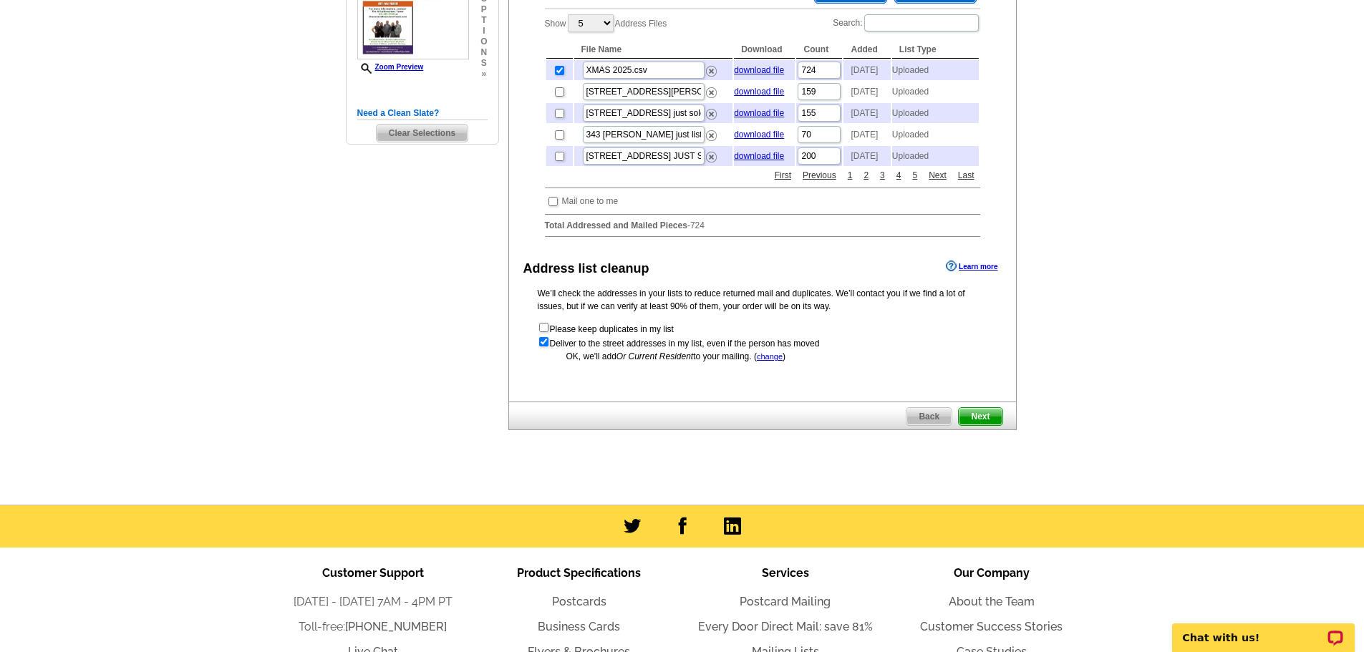
click at [991, 425] on span "Next" at bounding box center [979, 416] width 43 height 17
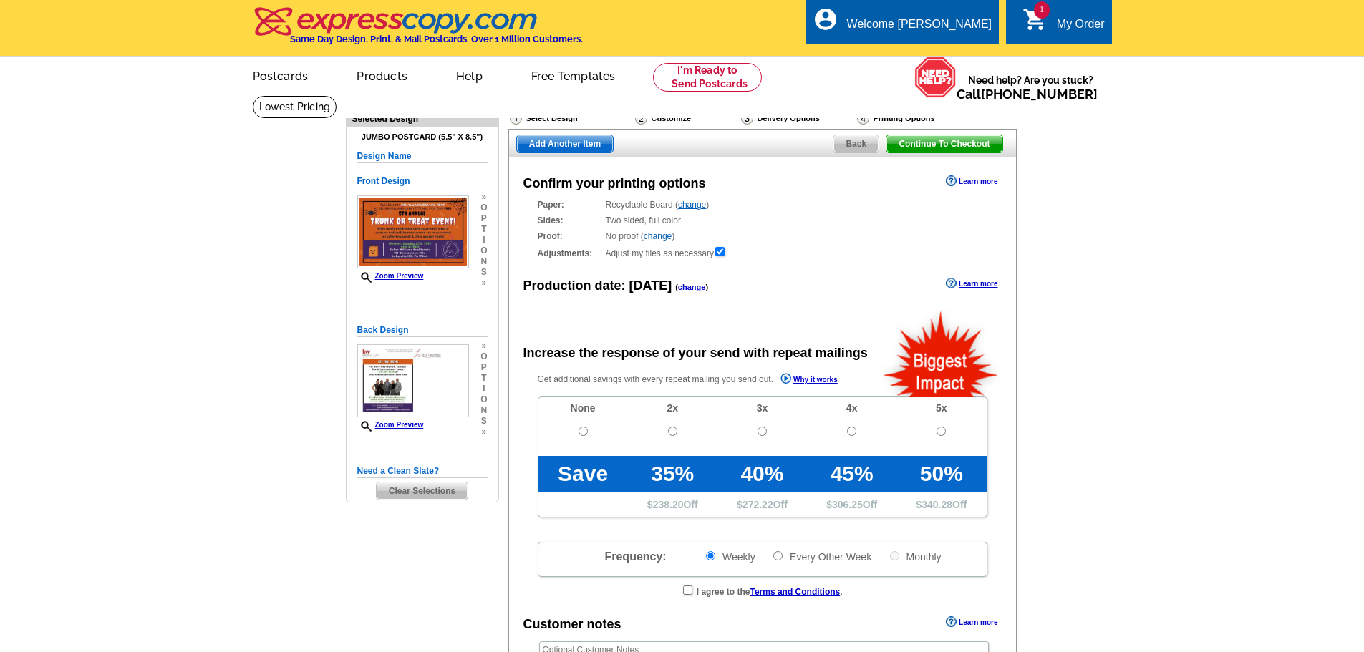
radio input "false"
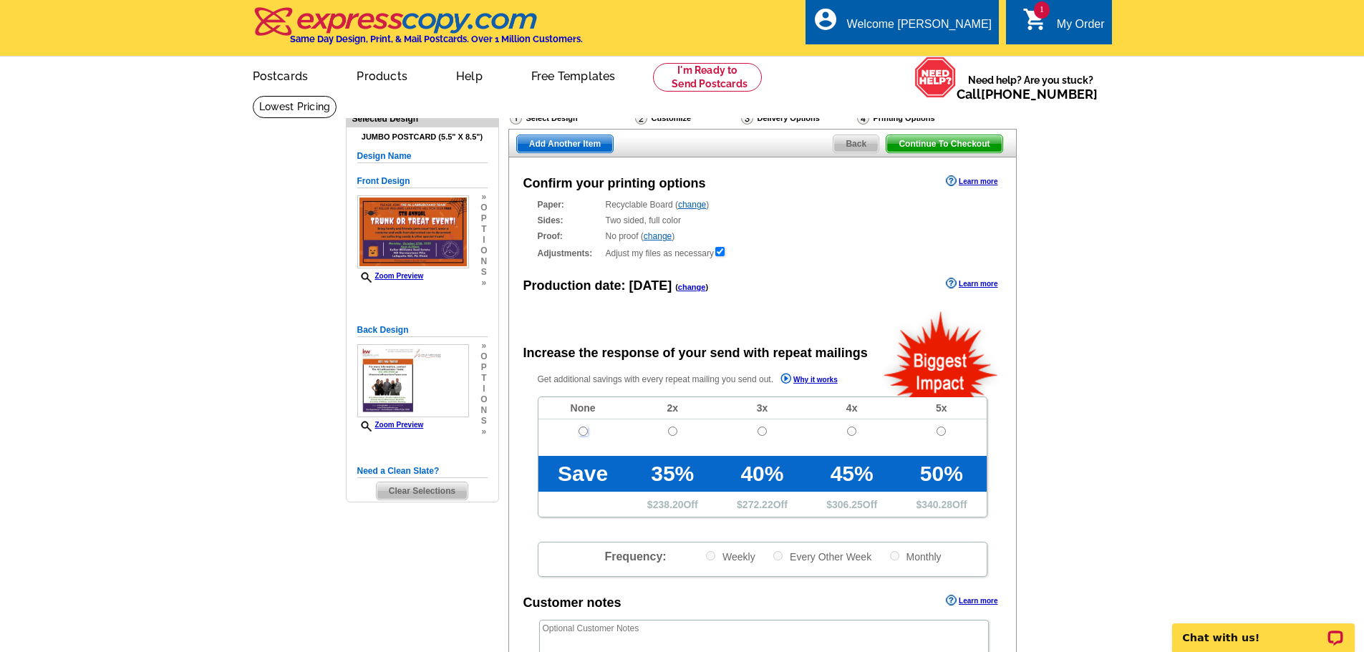
click at [583, 433] on input "radio" at bounding box center [582, 431] width 9 height 9
radio input "true"
click at [966, 143] on span "Continue To Checkout" at bounding box center [943, 143] width 115 height 17
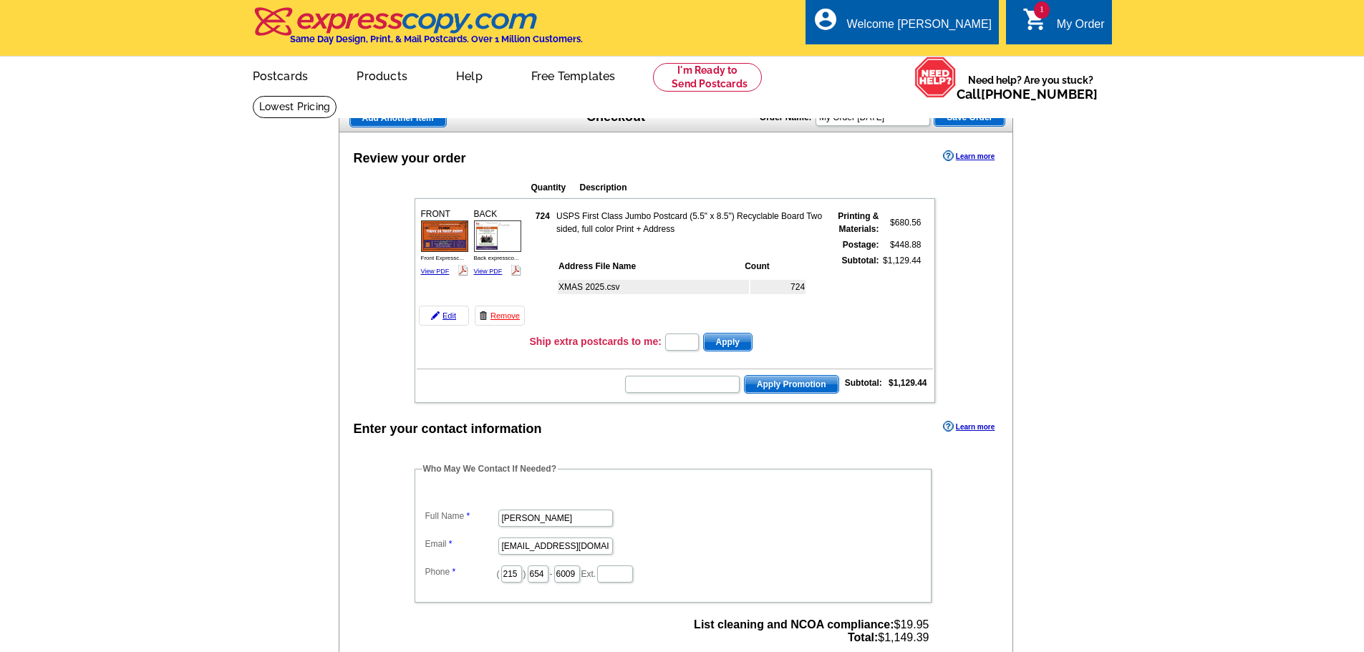
click at [435, 271] on link "View PDF" at bounding box center [435, 271] width 29 height 7
click at [666, 387] on input "text" at bounding box center [682, 384] width 115 height 17
type input "HURRY40"
click at [787, 381] on span "Apply Promotion" at bounding box center [791, 384] width 94 height 17
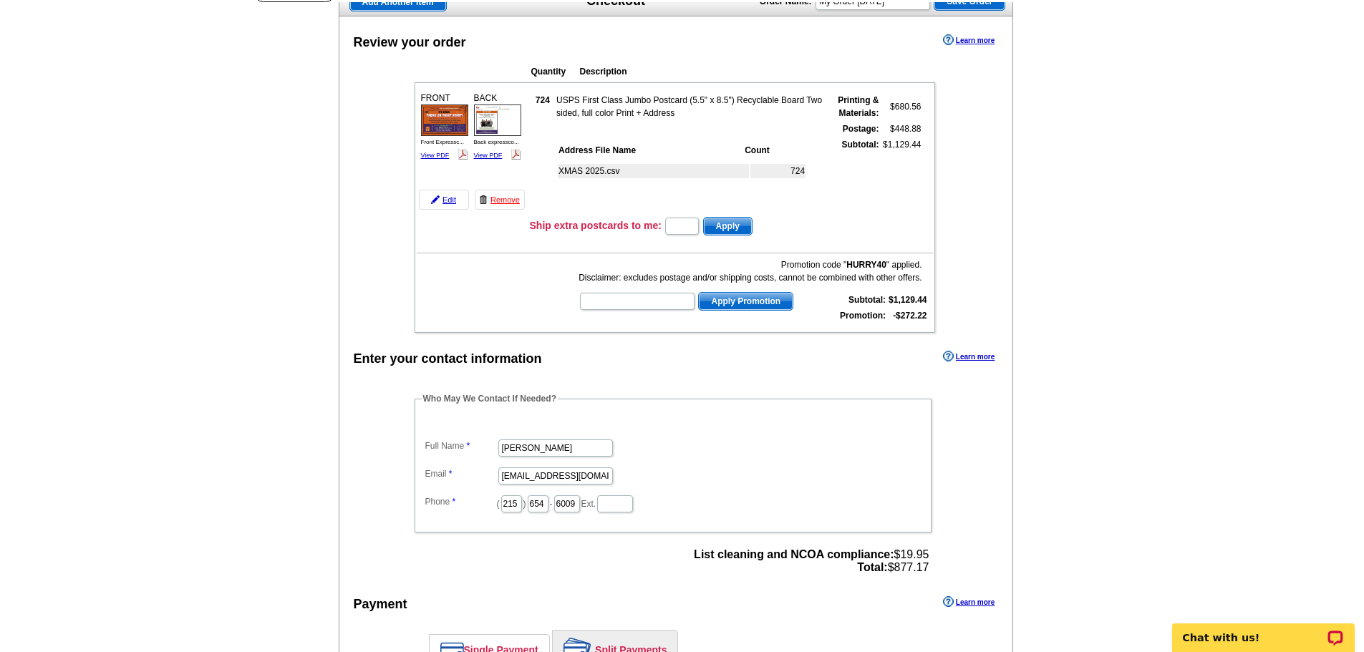
scroll to position [143, 0]
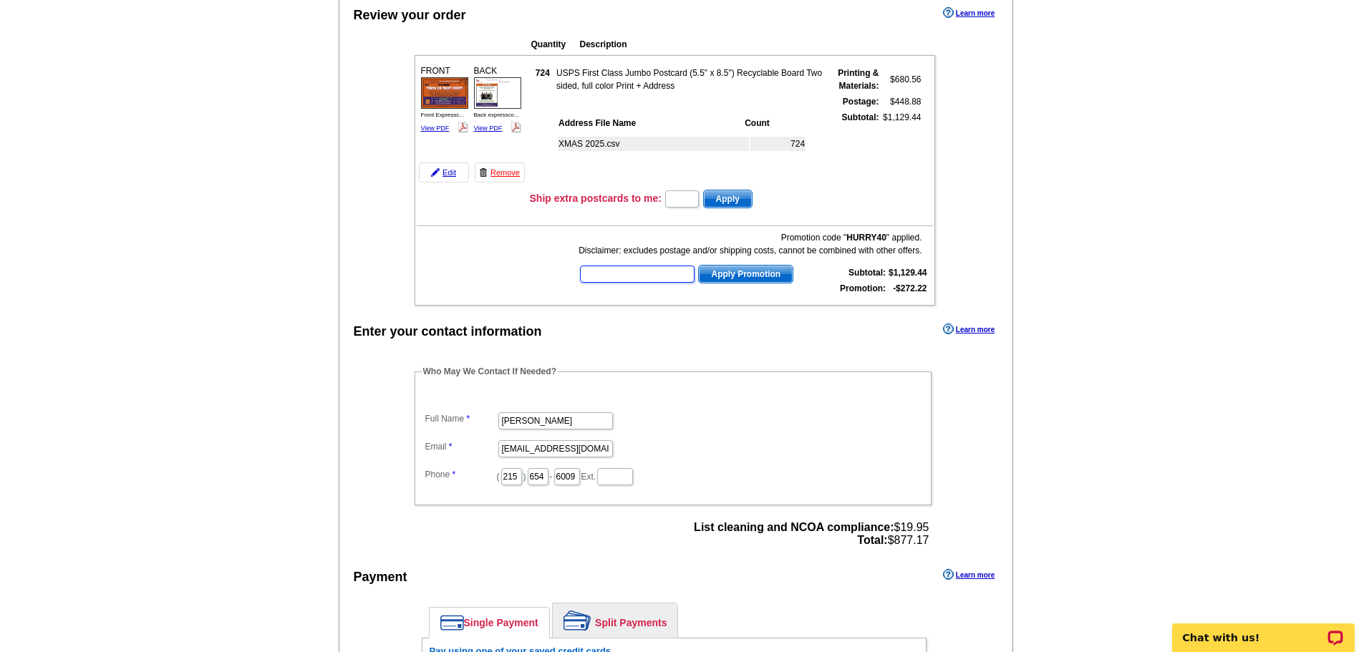
click at [628, 281] on input "text" at bounding box center [637, 274] width 115 height 17
type input "grow0925"
click at [735, 272] on span "Apply Promotion" at bounding box center [746, 274] width 94 height 17
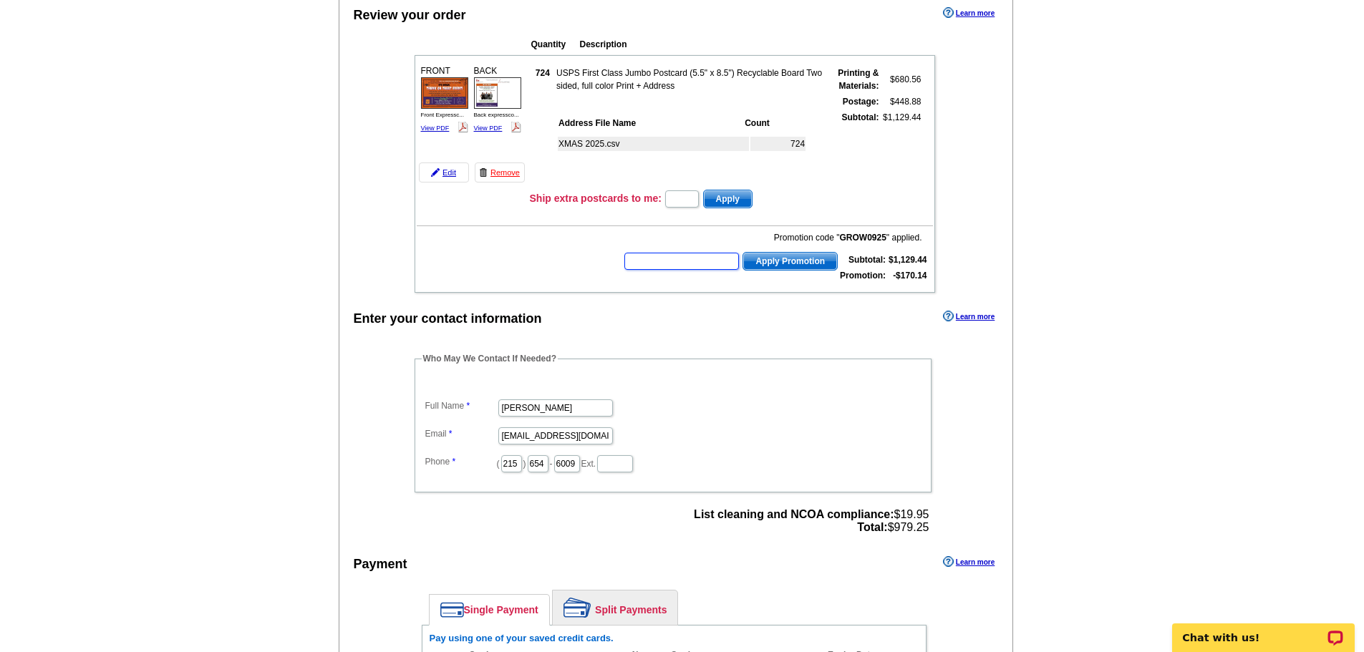
click at [682, 265] on input "text" at bounding box center [681, 261] width 115 height 17
type input "Hurry40"
click at [768, 262] on span "Apply Promotion" at bounding box center [790, 261] width 94 height 17
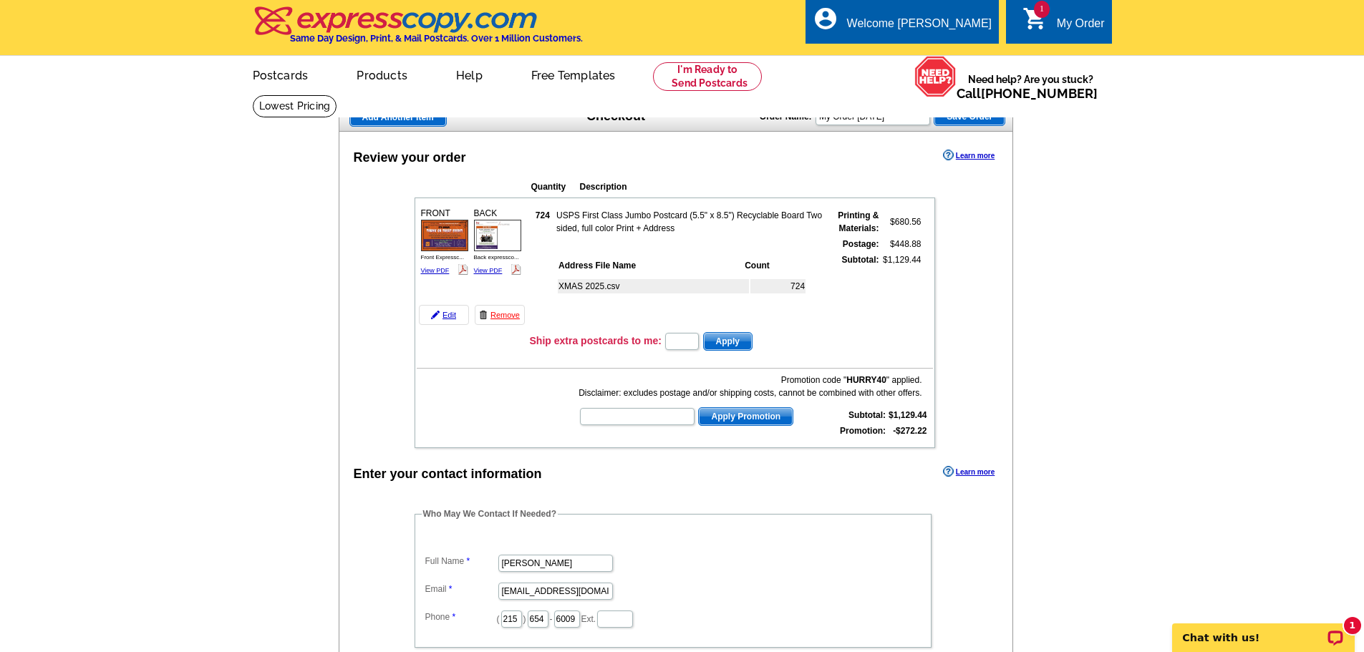
scroll to position [0, 0]
click at [696, 79] on link at bounding box center [708, 77] width 110 height 29
click at [496, 316] on link "Remove" at bounding box center [500, 316] width 50 height 20
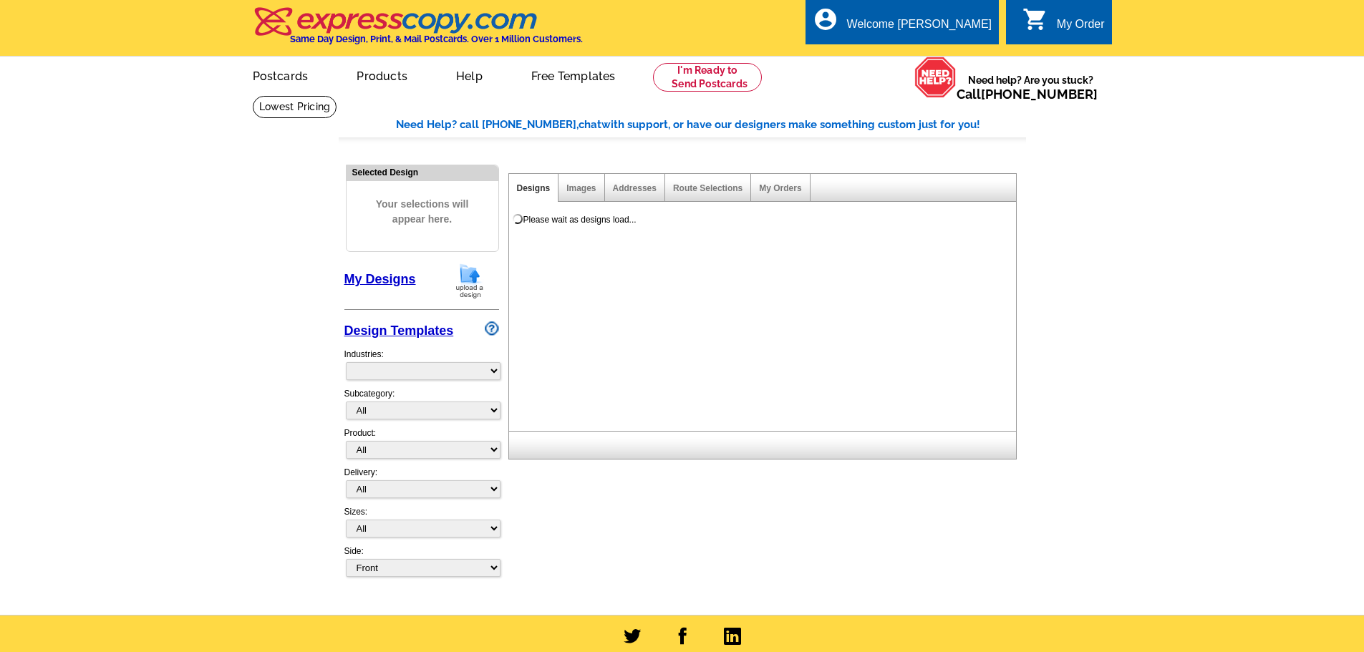
select select "785"
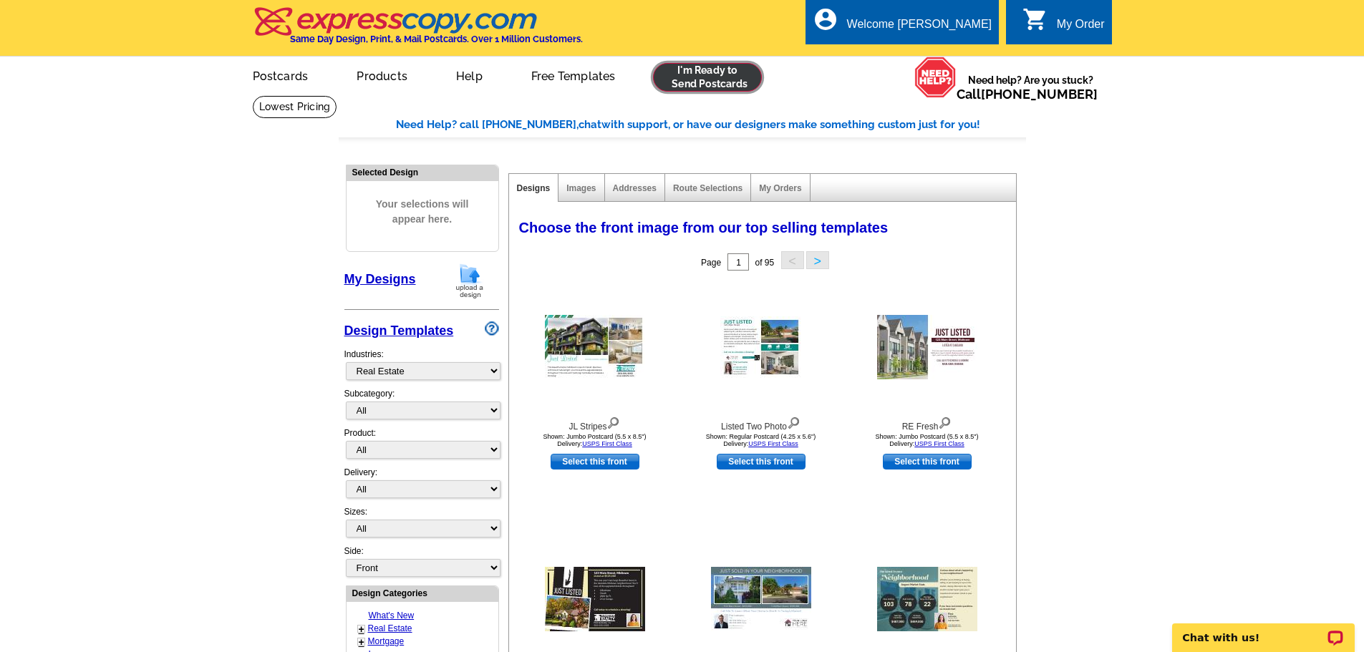
click at [710, 87] on link at bounding box center [708, 77] width 110 height 29
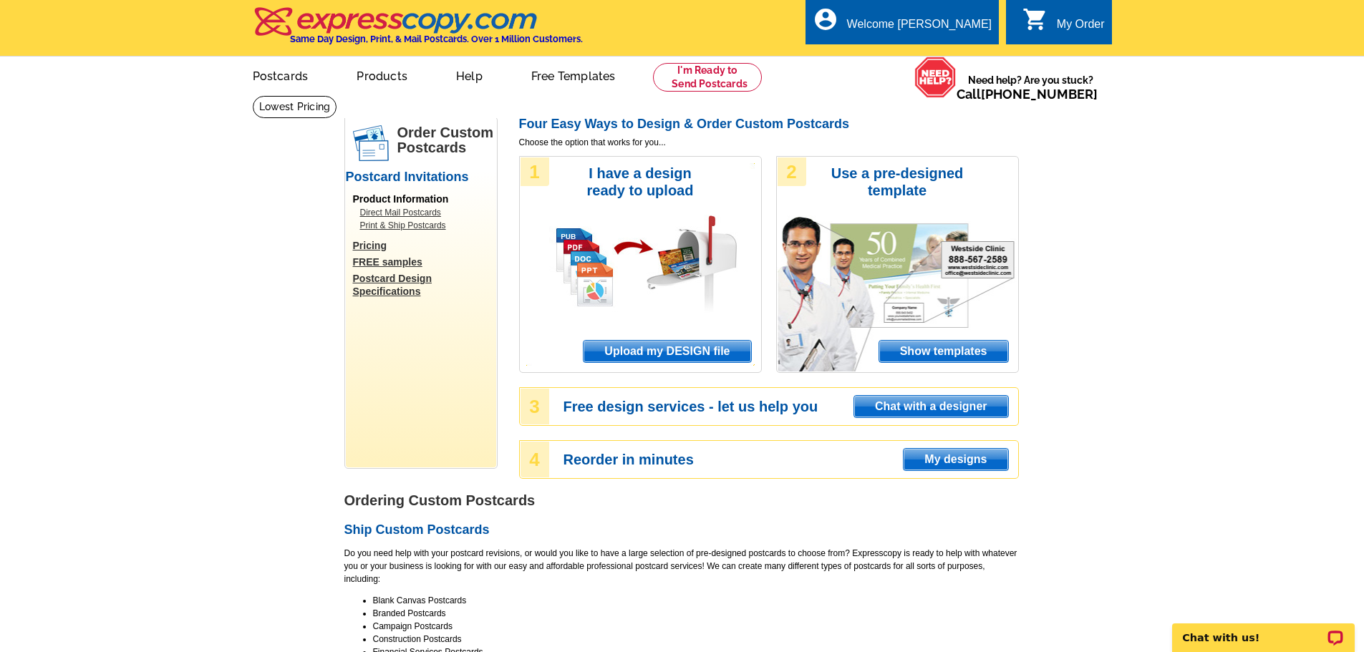
click at [661, 354] on span "Upload my DESIGN file" at bounding box center [666, 351] width 167 height 21
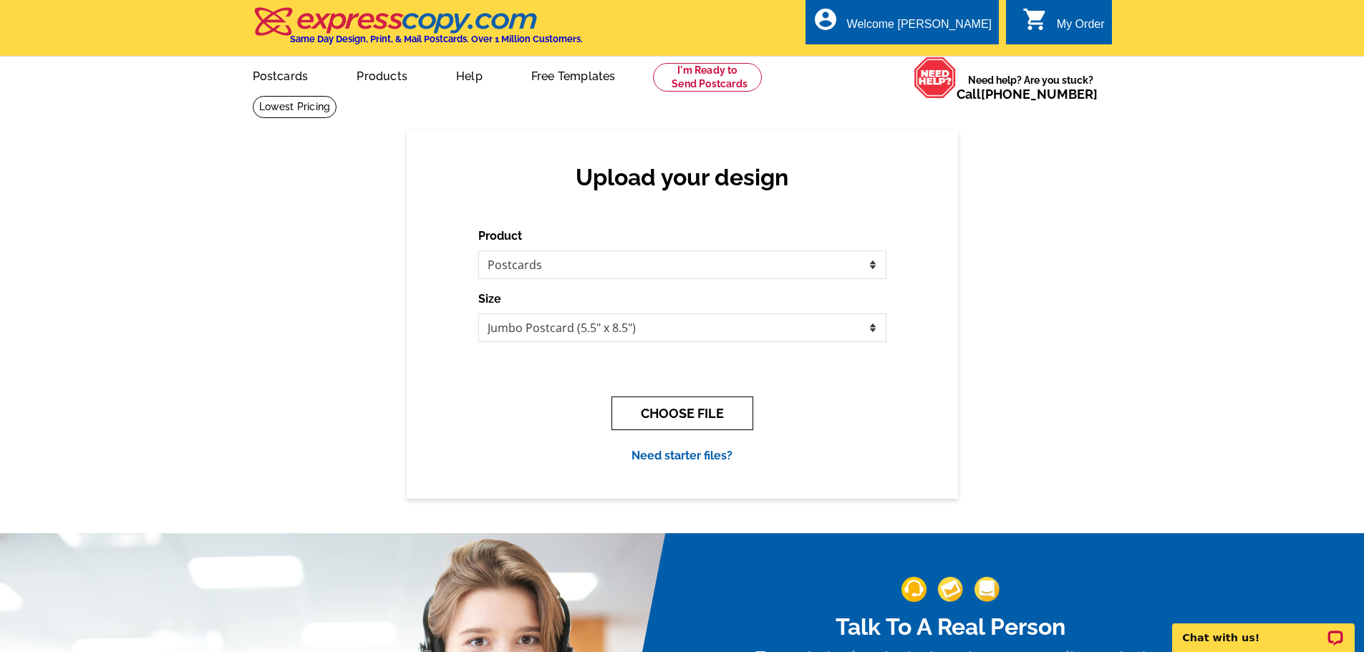
click at [665, 419] on button "CHOOSE FILE" at bounding box center [682, 414] width 142 height 34
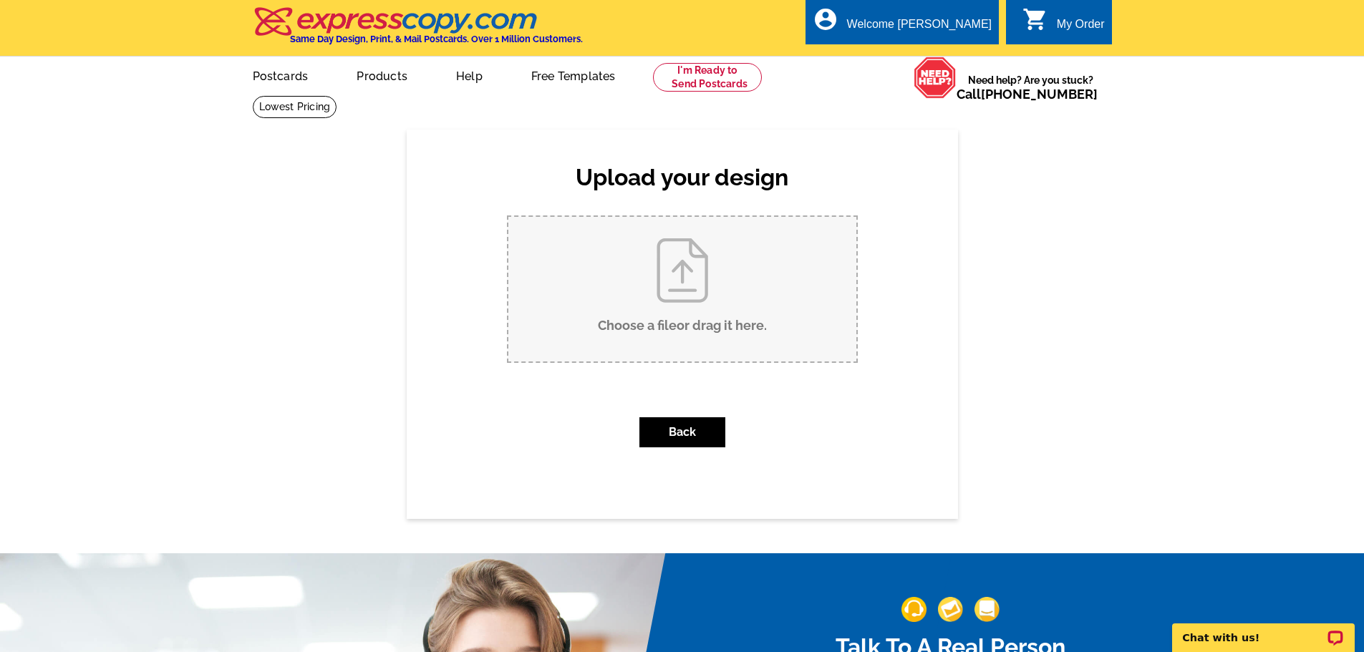
click at [684, 263] on input "Choose a file or drag it here ." at bounding box center [682, 289] width 348 height 145
type input "C:\fakepath\Front Expresscopy jpeg.jpg"
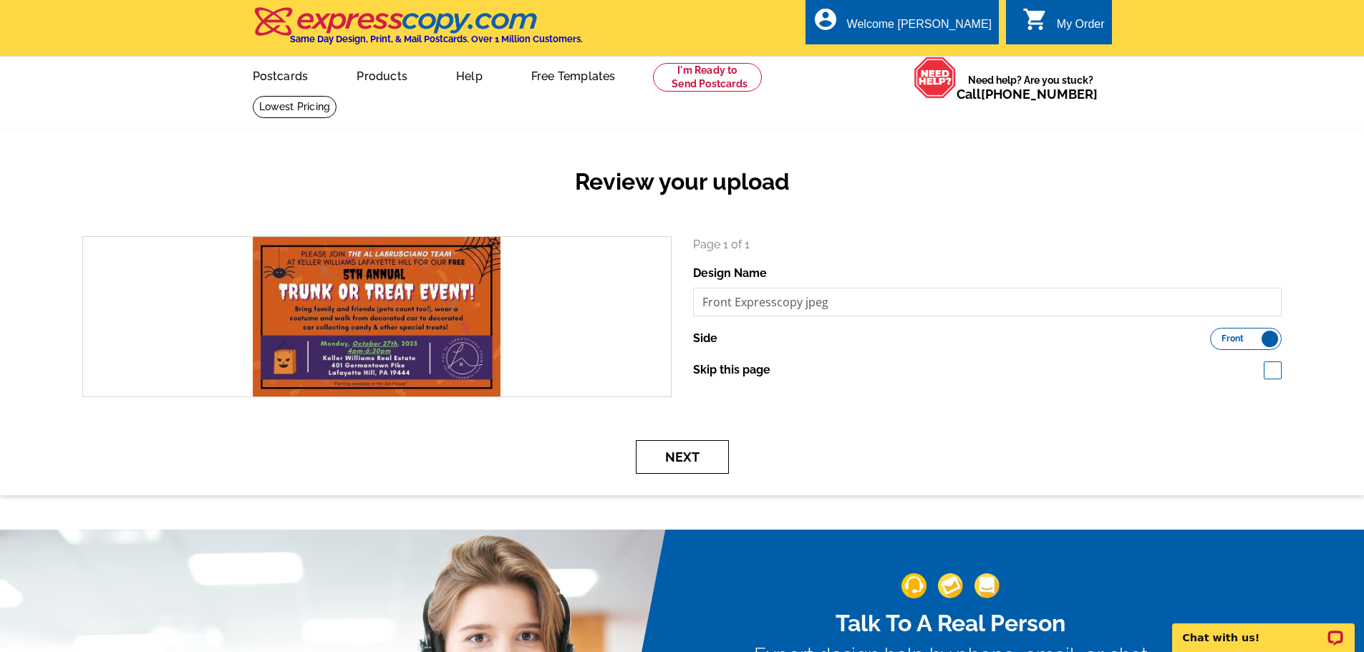
click at [685, 458] on button "Next" at bounding box center [682, 457] width 93 height 34
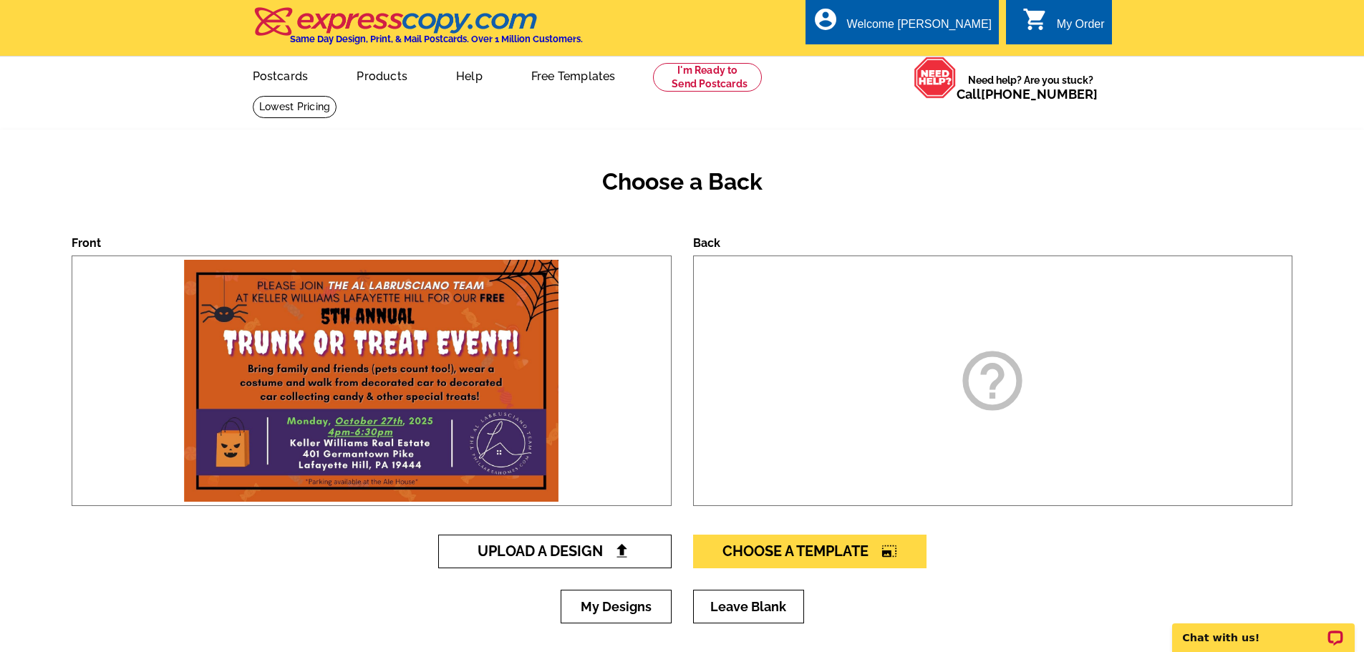
click at [580, 553] on span "Upload A Design" at bounding box center [554, 551] width 154 height 17
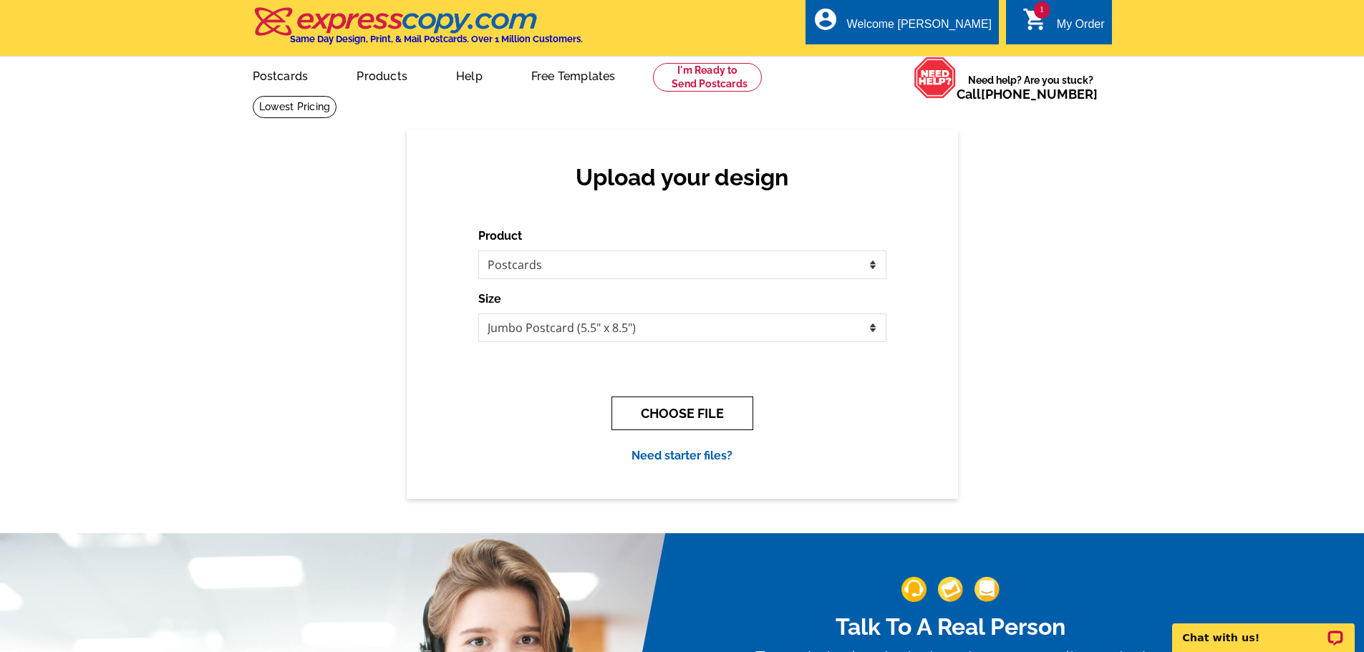
click at [702, 422] on button "CHOOSE FILE" at bounding box center [682, 414] width 142 height 34
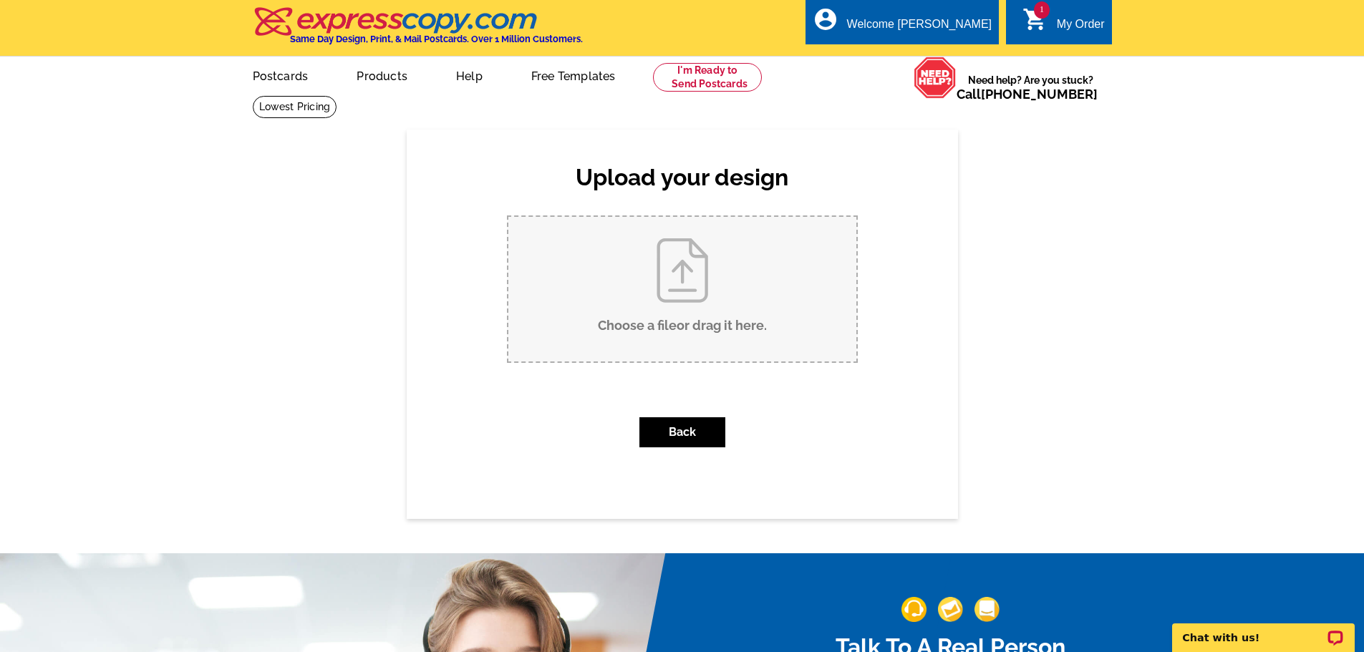
click at [693, 265] on input "Choose a file or drag it here ." at bounding box center [682, 289] width 348 height 145
type input "C:\fakepath\Back expresscopy jpeg.jpg"
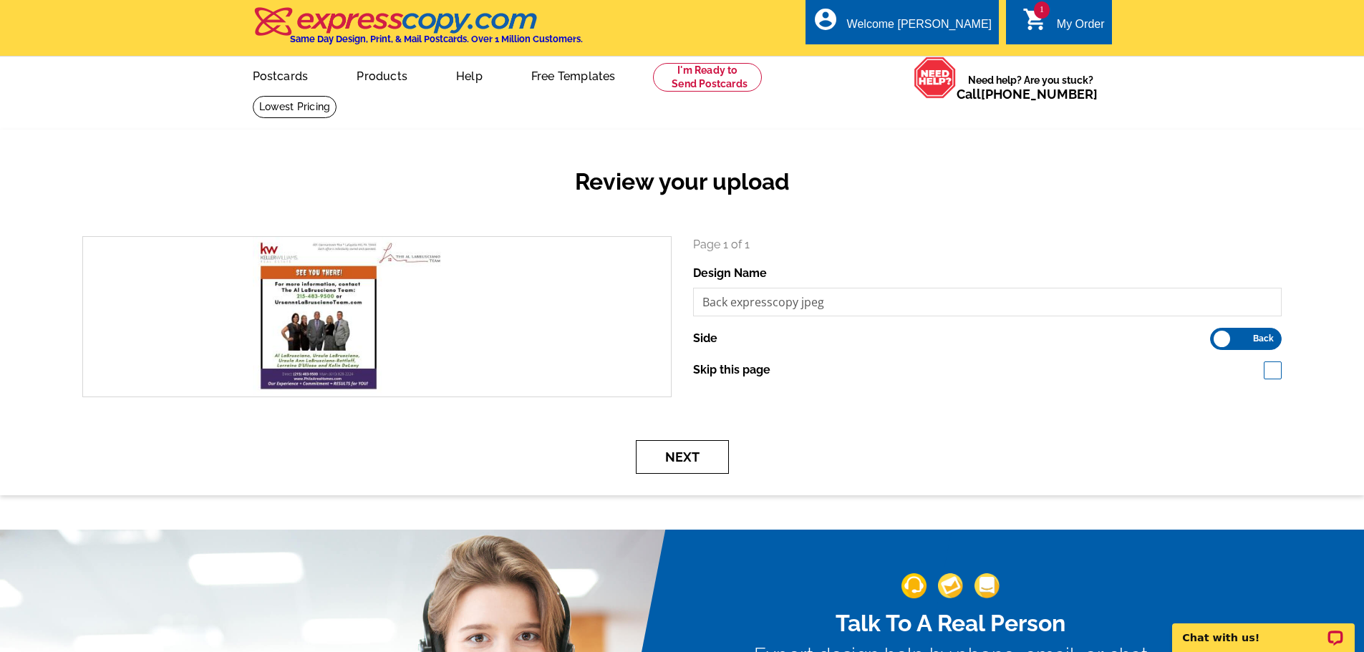
click at [702, 460] on button "Next" at bounding box center [682, 457] width 93 height 34
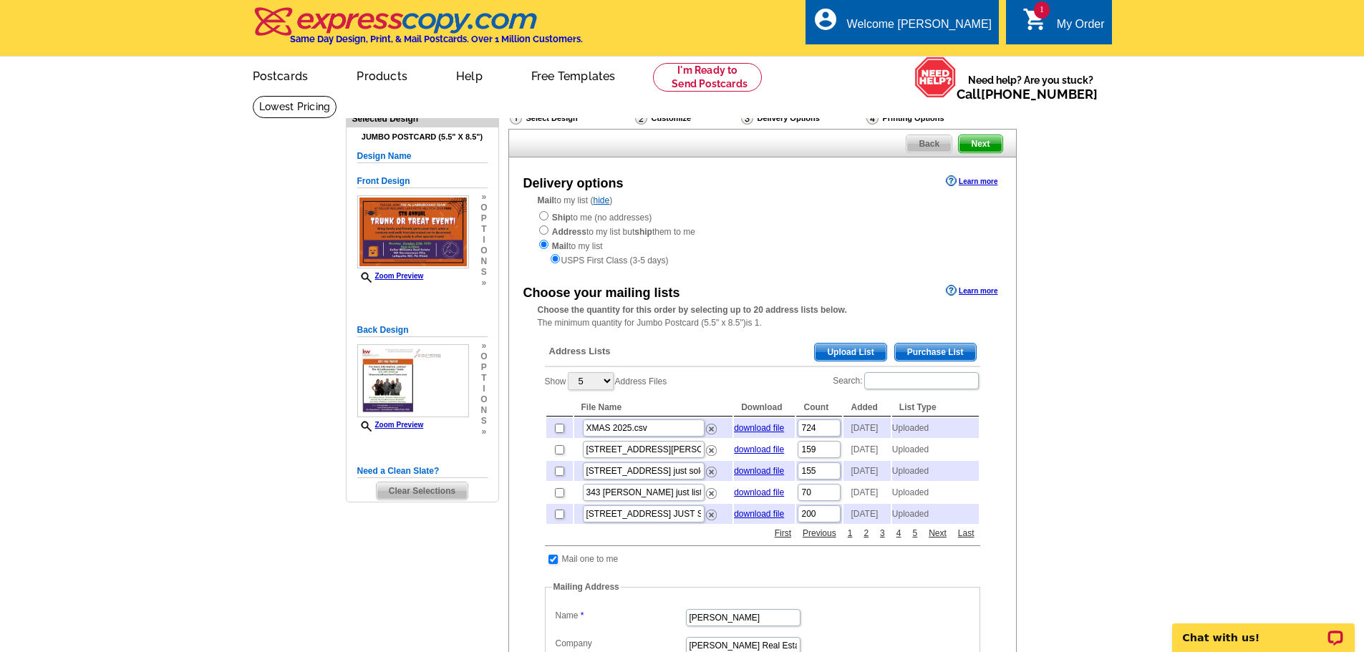
click at [863, 353] on span "Upload List" at bounding box center [850, 352] width 71 height 17
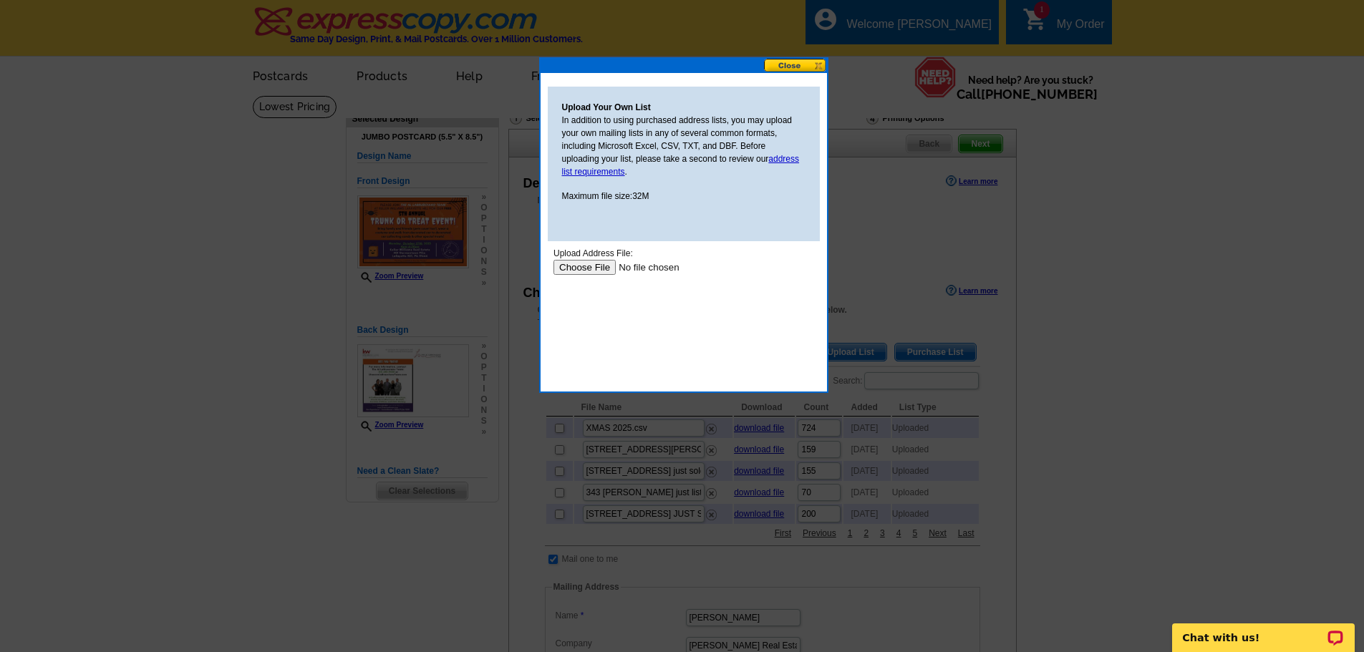
click at [607, 269] on input "file" at bounding box center [643, 267] width 181 height 15
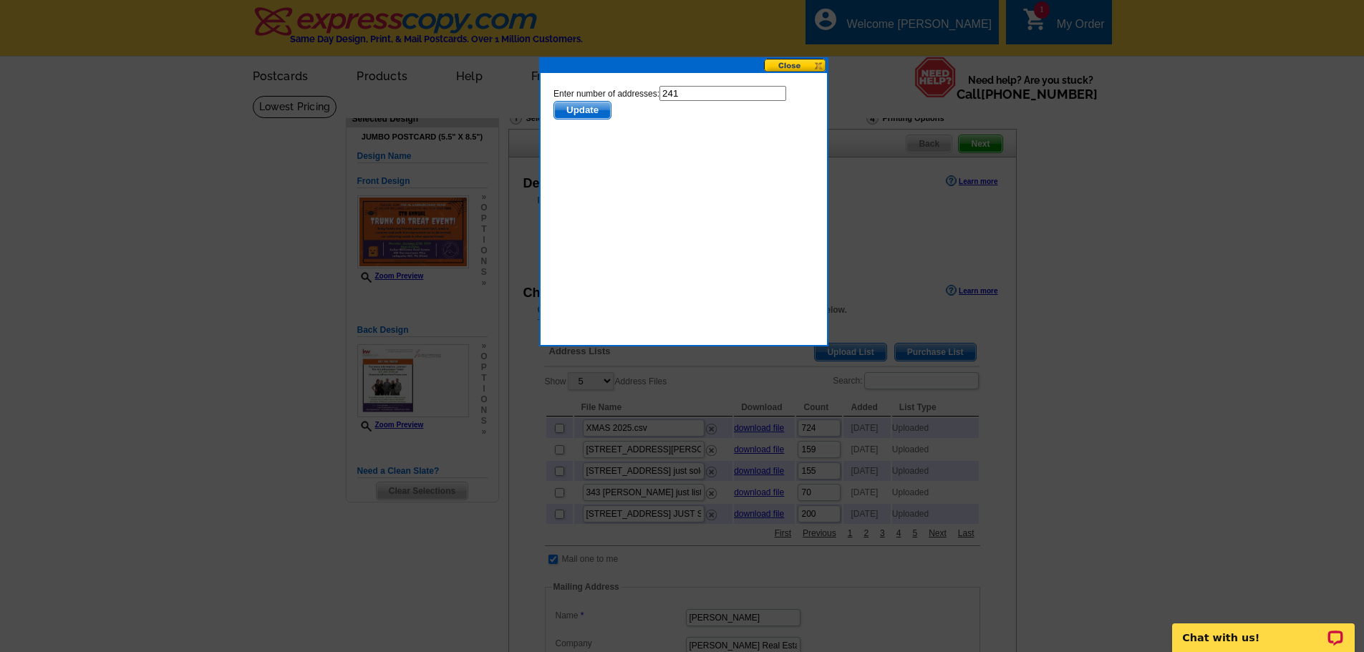
click at [606, 112] on span "Update" at bounding box center [581, 110] width 57 height 17
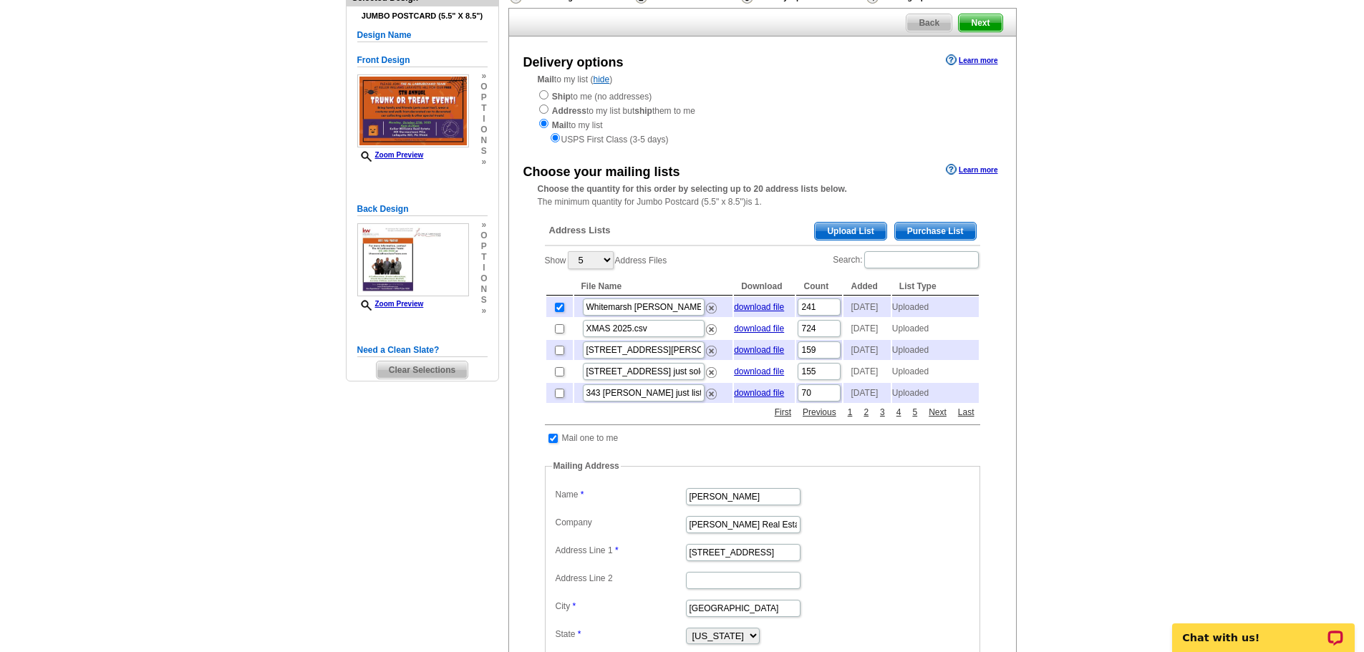
scroll to position [143, 0]
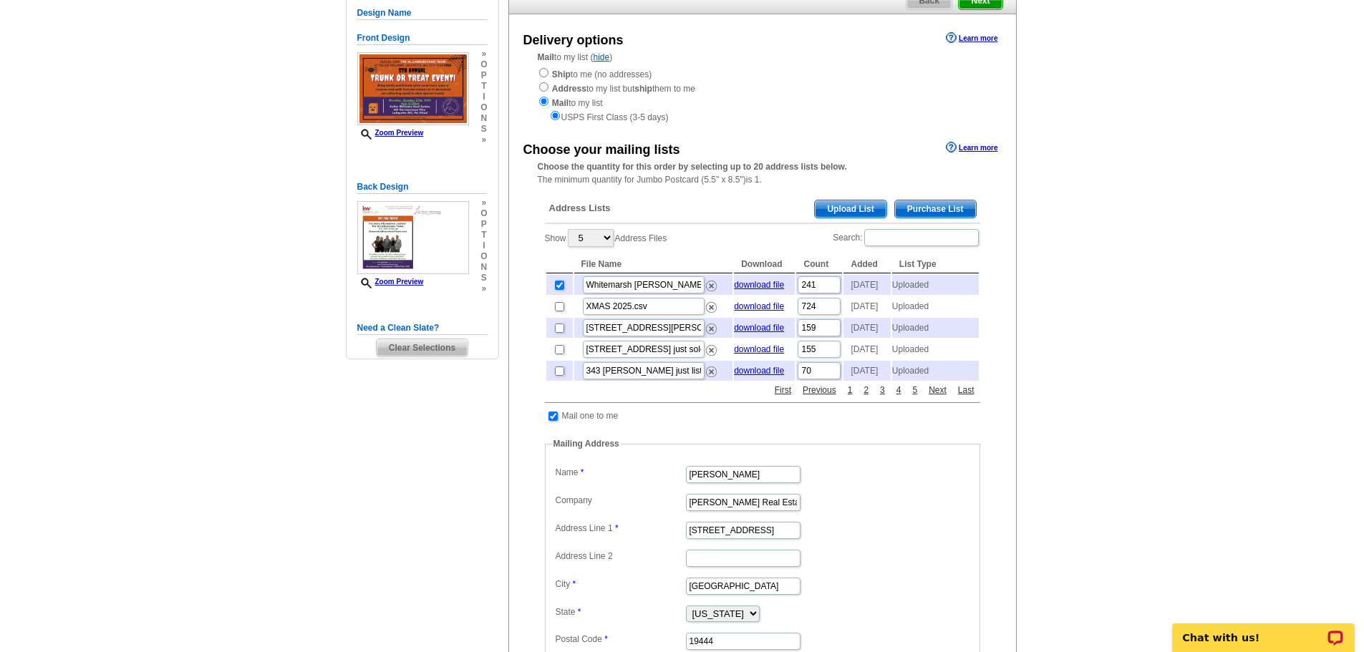
click at [550, 421] on input "checkbox" at bounding box center [552, 416] width 9 height 9
checkbox input "false"
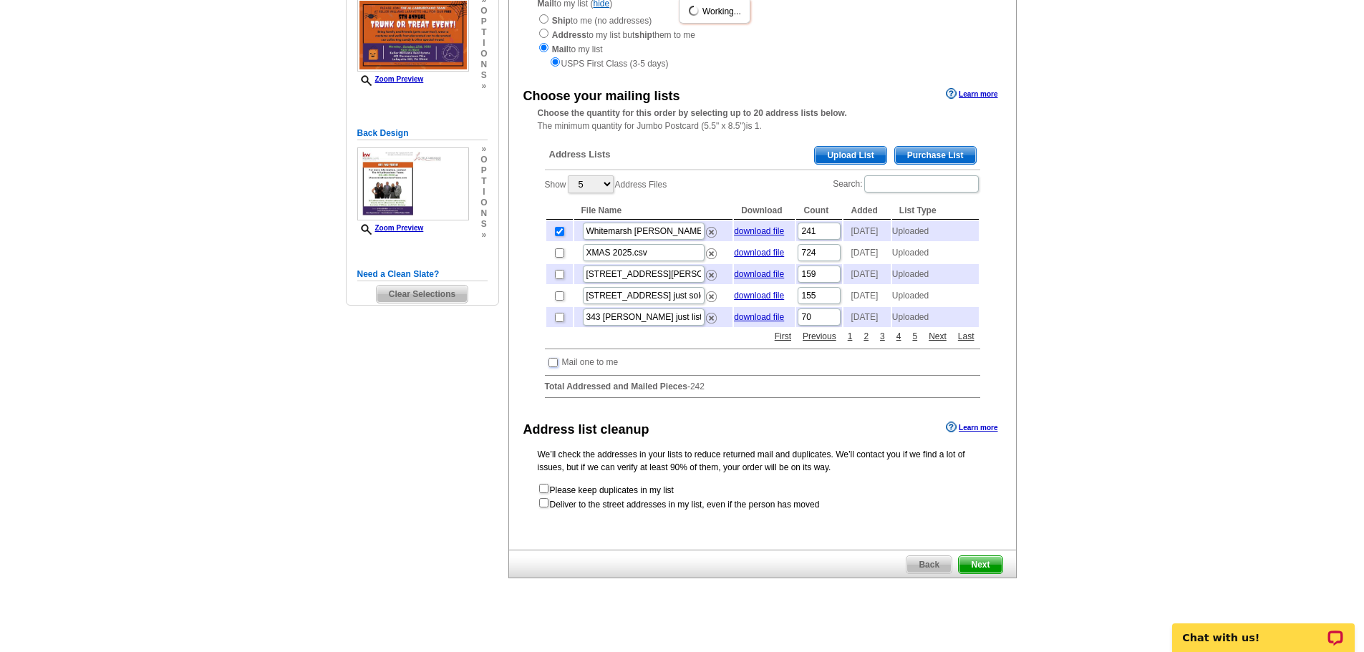
scroll to position [286, 0]
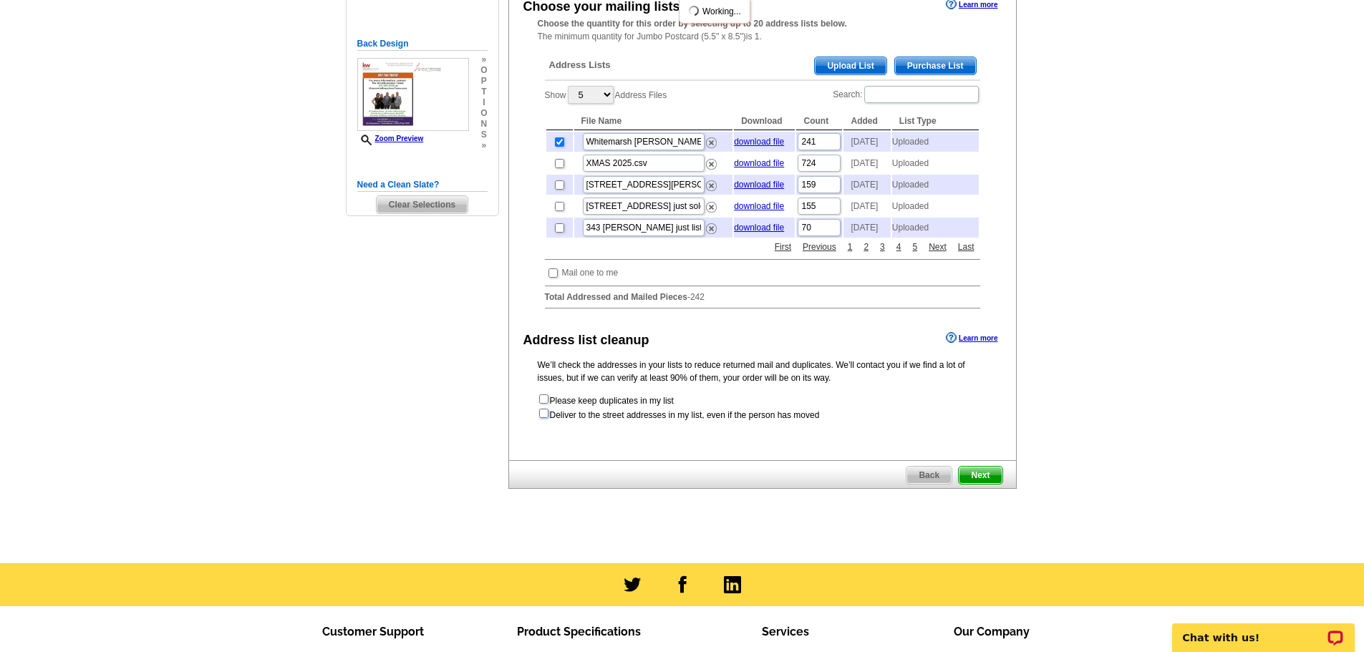
click at [546, 418] on input "checkbox" at bounding box center [543, 413] width 9 height 9
checkbox input "true"
radio input "true"
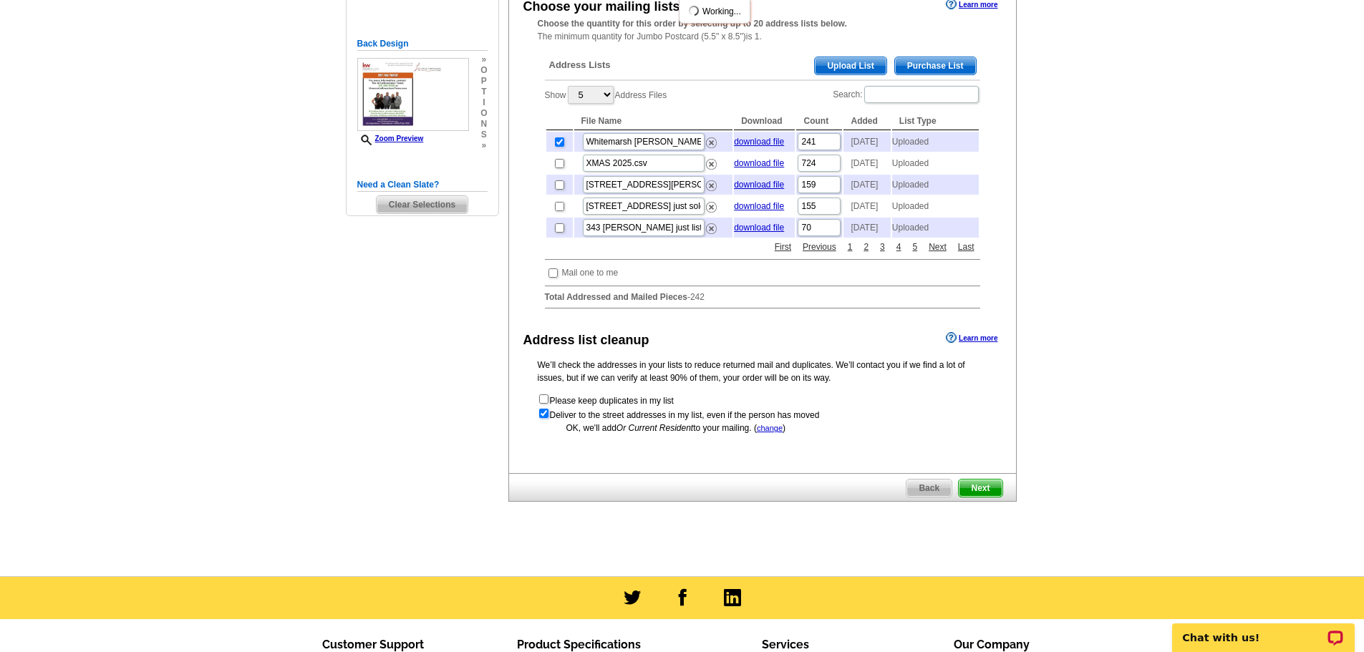
scroll to position [0, 0]
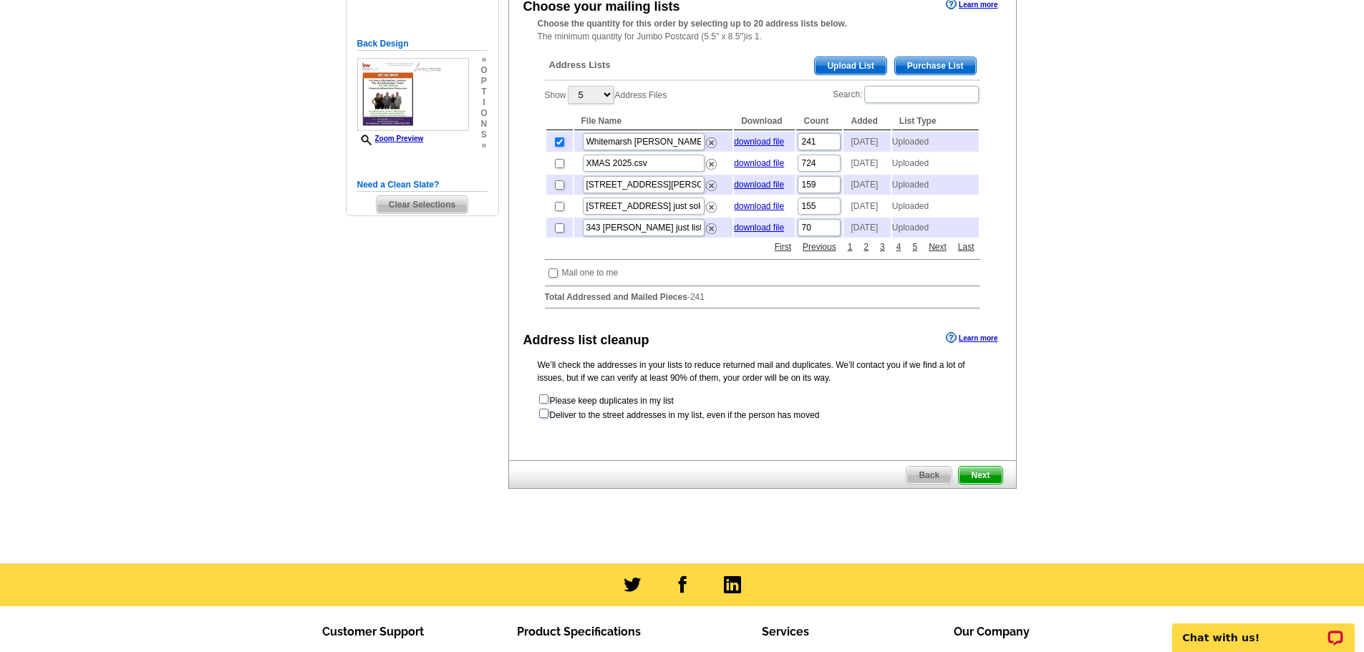
click at [543, 418] on input "checkbox" at bounding box center [543, 413] width 9 height 9
checkbox input "true"
radio input "true"
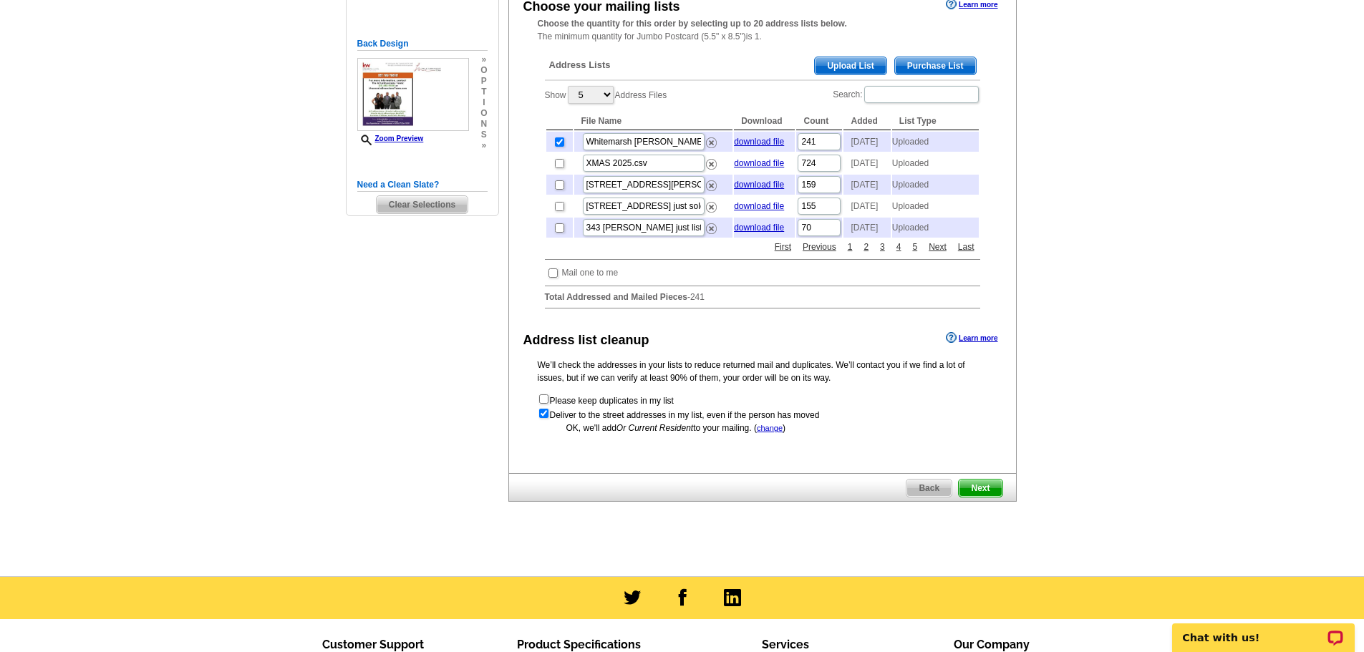
click at [986, 497] on span "Next" at bounding box center [979, 488] width 43 height 17
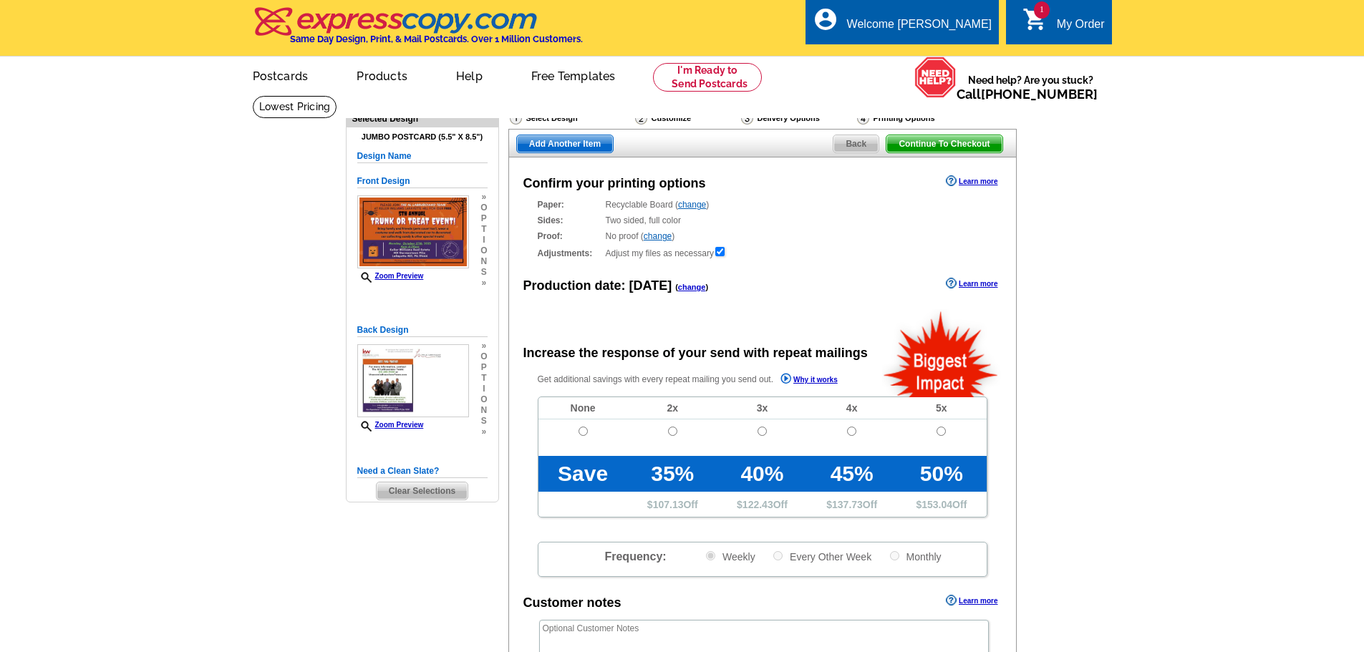
radio input "false"
click at [584, 435] on input "radio" at bounding box center [582, 431] width 9 height 9
radio input "true"
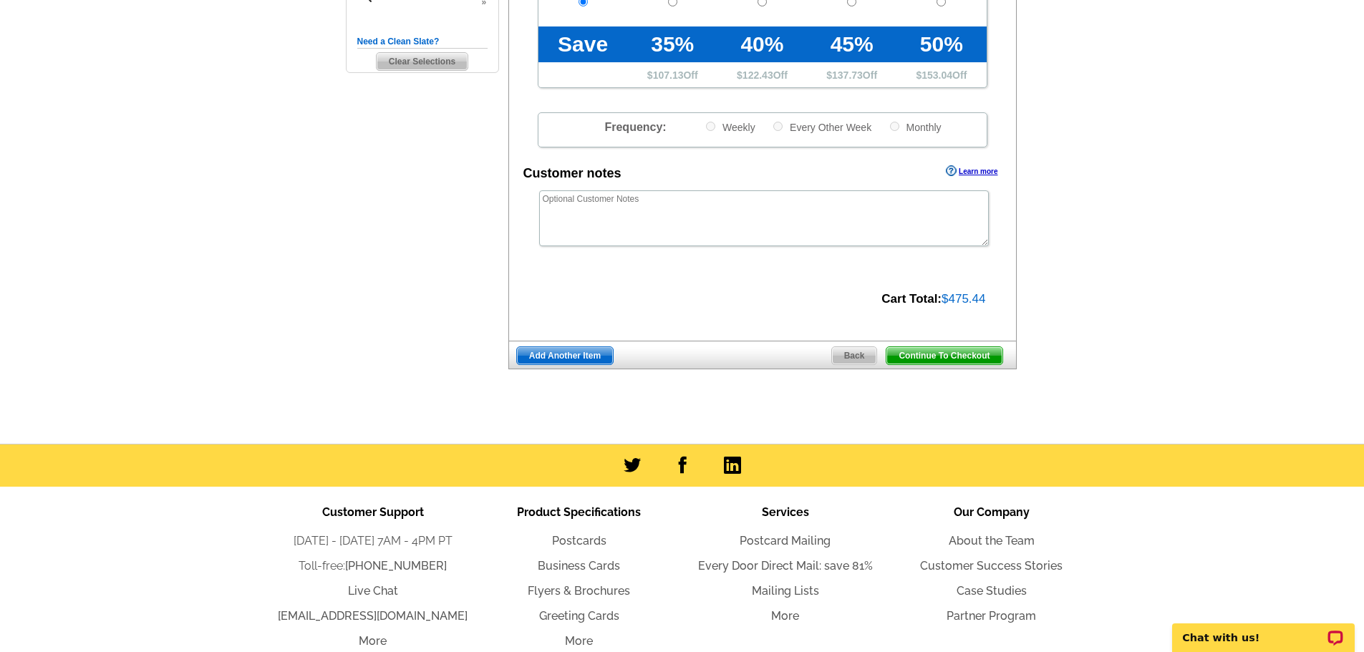
click at [986, 354] on span "Continue To Checkout" at bounding box center [943, 355] width 115 height 17
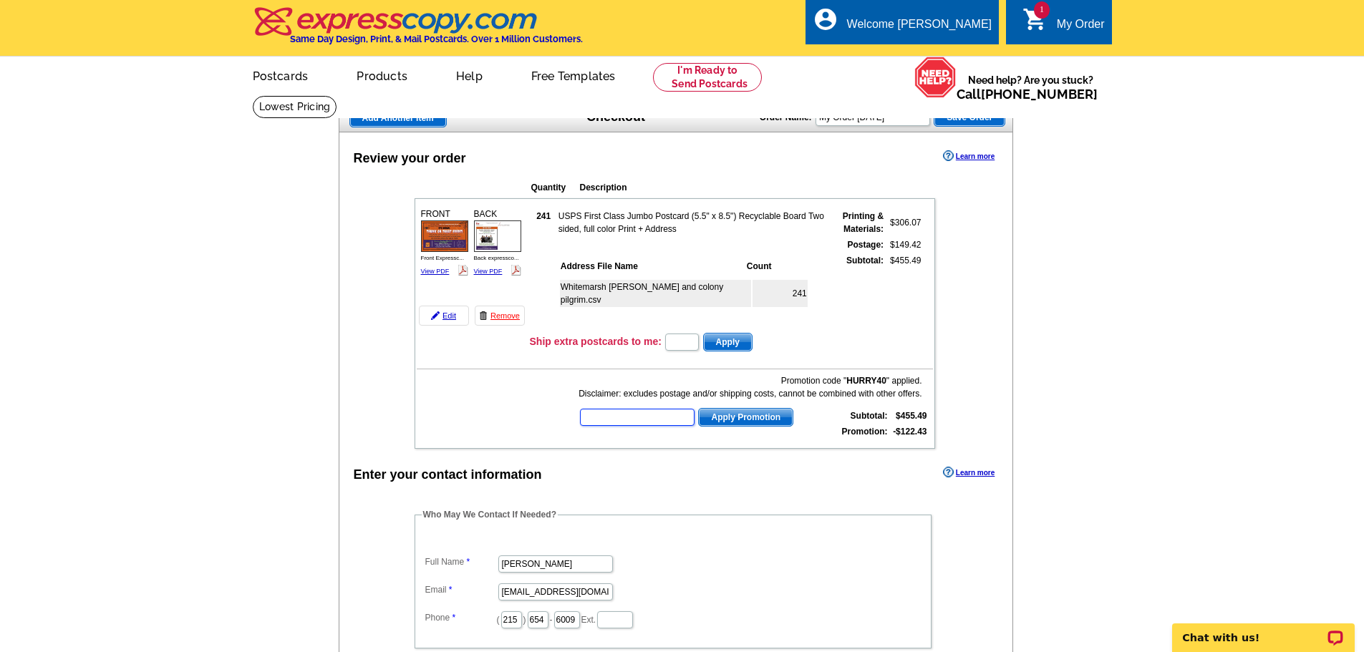
click at [641, 417] on input "text" at bounding box center [637, 417] width 115 height 17
type input "HURRY40"
click at [750, 424] on span "Apply Promotion" at bounding box center [746, 417] width 94 height 17
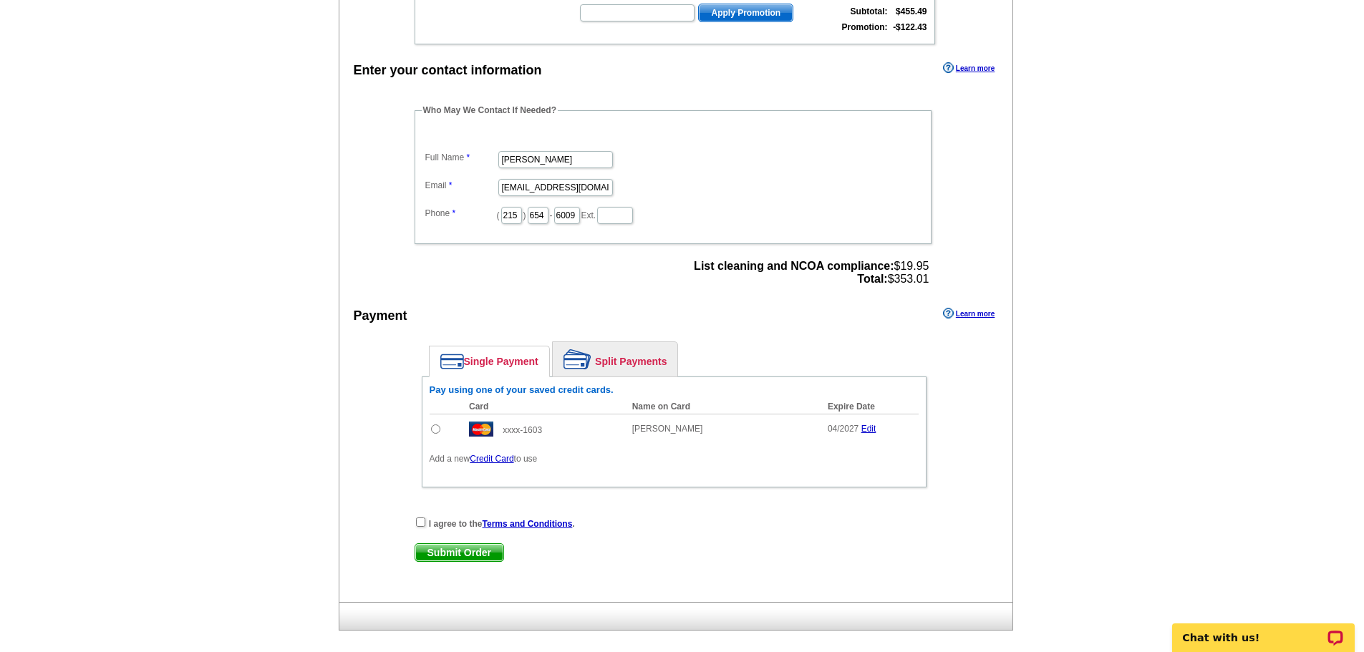
scroll to position [429, 0]
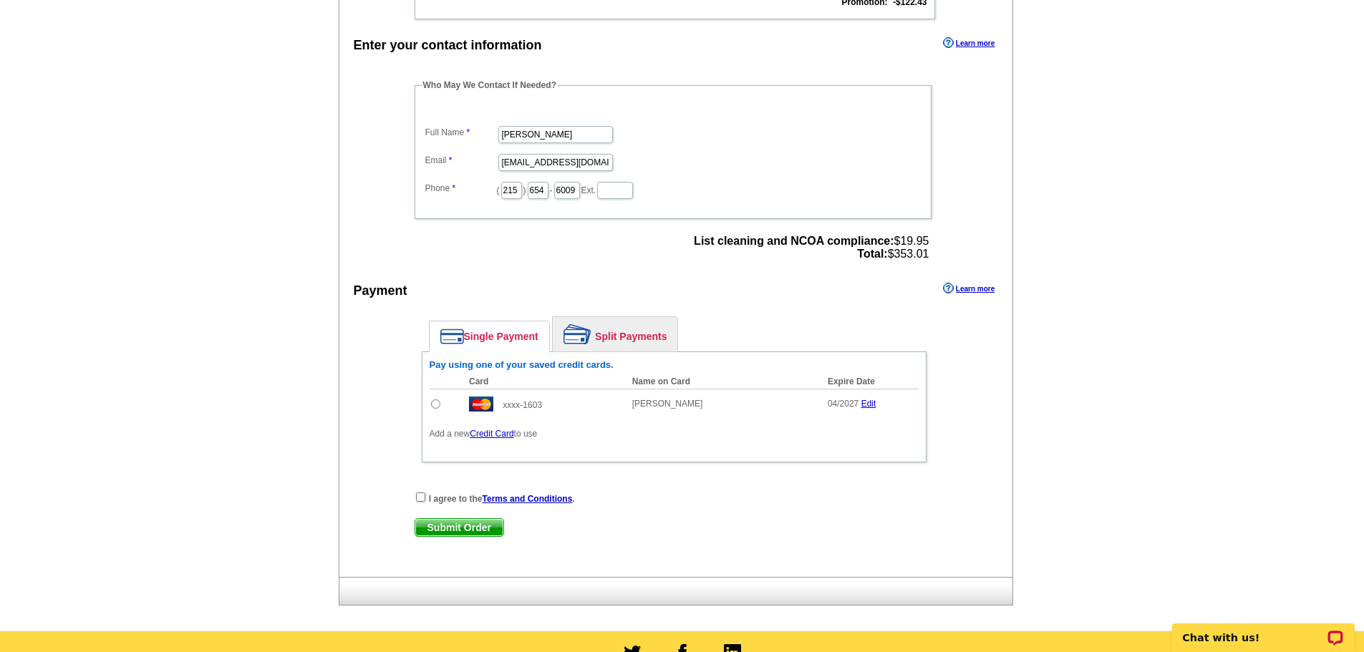
click at [432, 405] on input "radio" at bounding box center [435, 403] width 9 height 9
radio input "true"
click at [416, 500] on input "checkbox" at bounding box center [420, 496] width 9 height 9
checkbox input "true"
click at [442, 528] on span "Submit Order" at bounding box center [459, 527] width 88 height 17
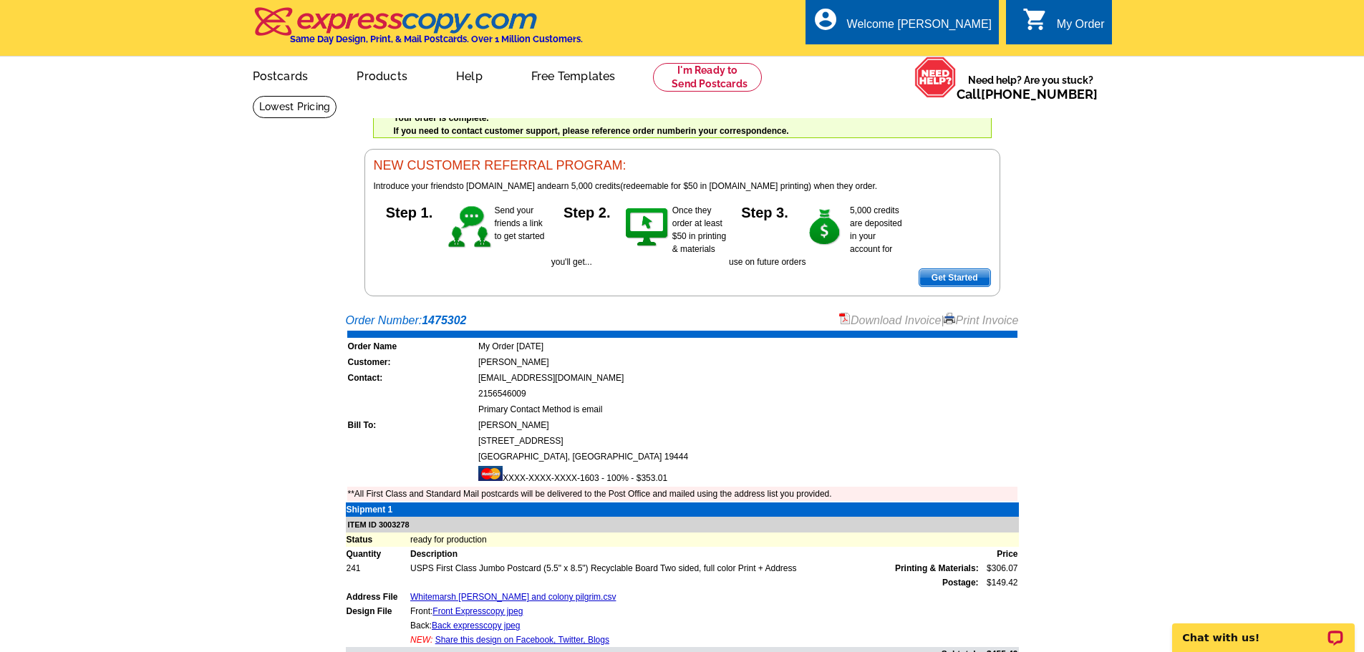
click at [910, 321] on link "Download Invoice" at bounding box center [890, 320] width 102 height 12
